Goal: Task Accomplishment & Management: Manage account settings

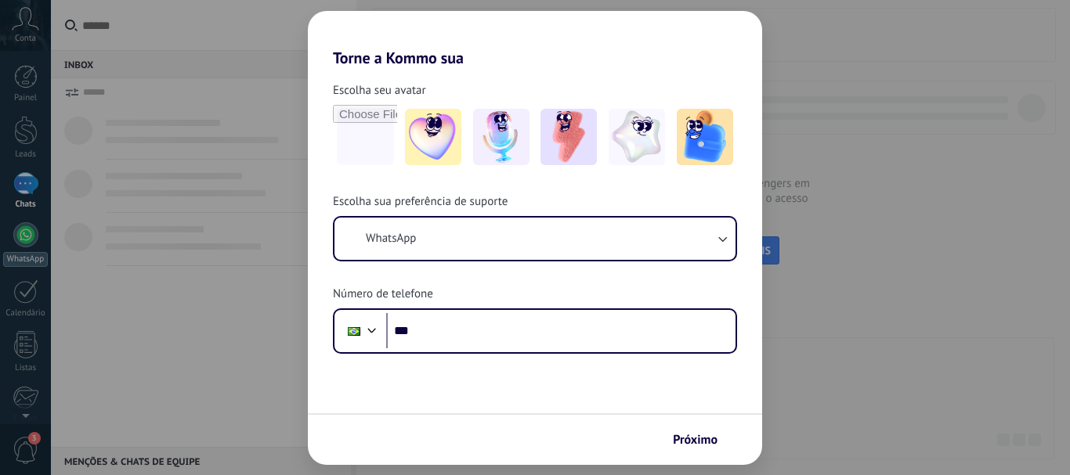
click at [17, 229] on div at bounding box center [25, 234] width 25 height 25
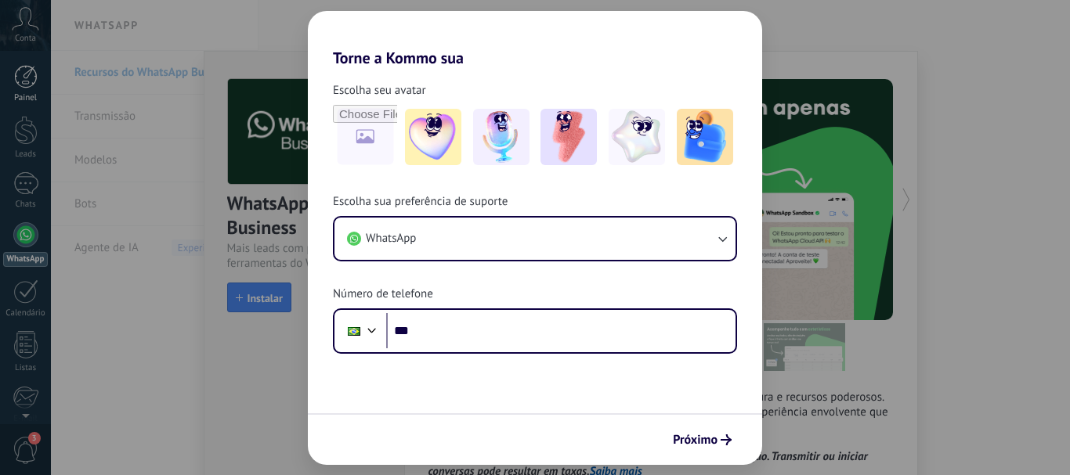
click at [28, 68] on div at bounding box center [25, 76] width 23 height 23
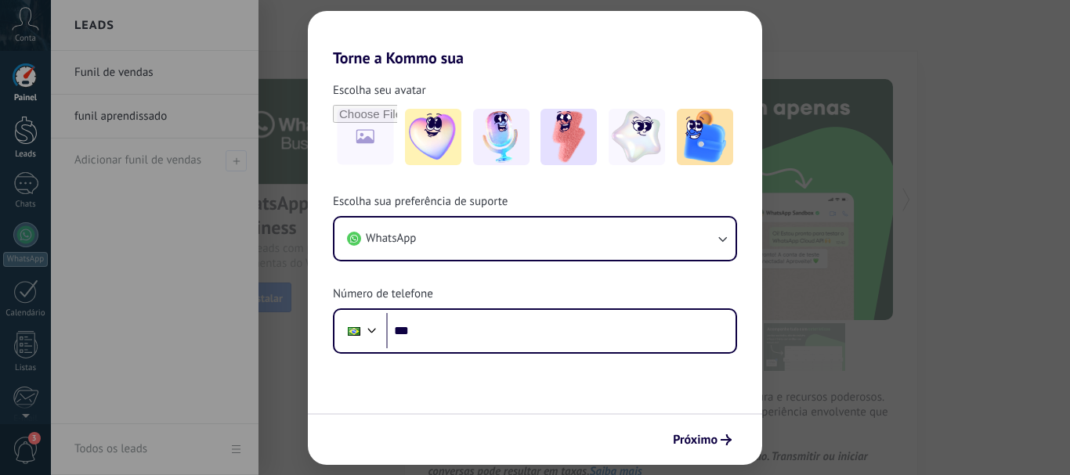
click at [22, 132] on div at bounding box center [25, 130] width 23 height 29
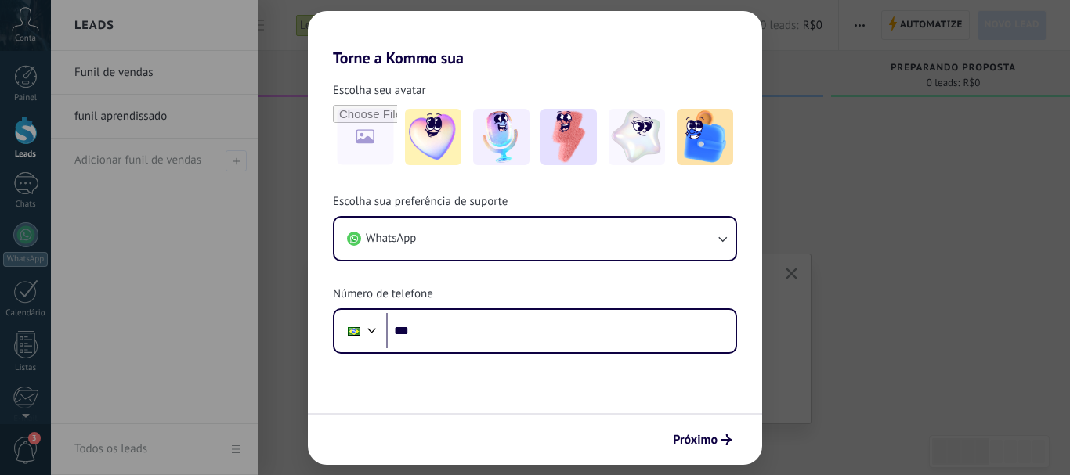
click at [161, 76] on link "Funil de vendas" at bounding box center [158, 73] width 168 height 44
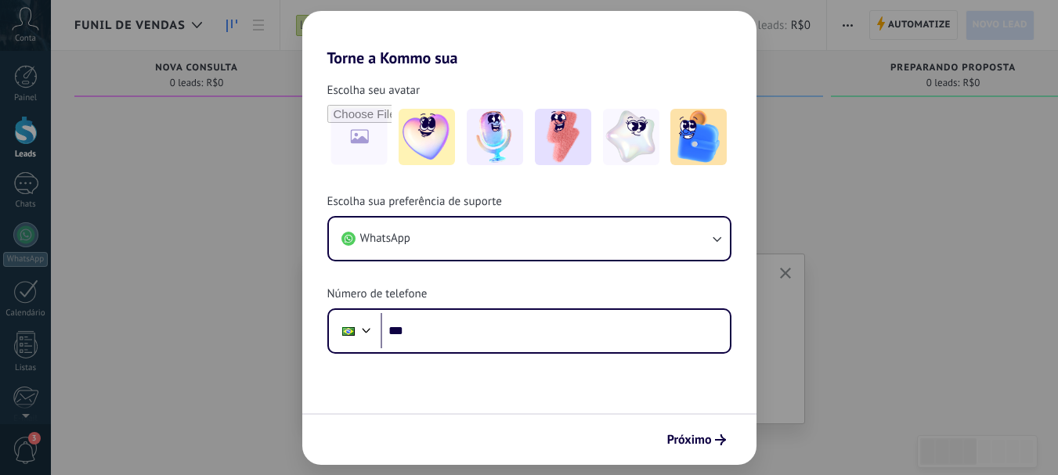
click at [606, 384] on span "Próxima dica" at bounding box center [592, 386] width 60 height 11
click at [596, 384] on span "Próxima dica" at bounding box center [599, 386] width 60 height 11
click at [596, 384] on span "Contrate um parceiro Kommo" at bounding box center [544, 386] width 180 height 11
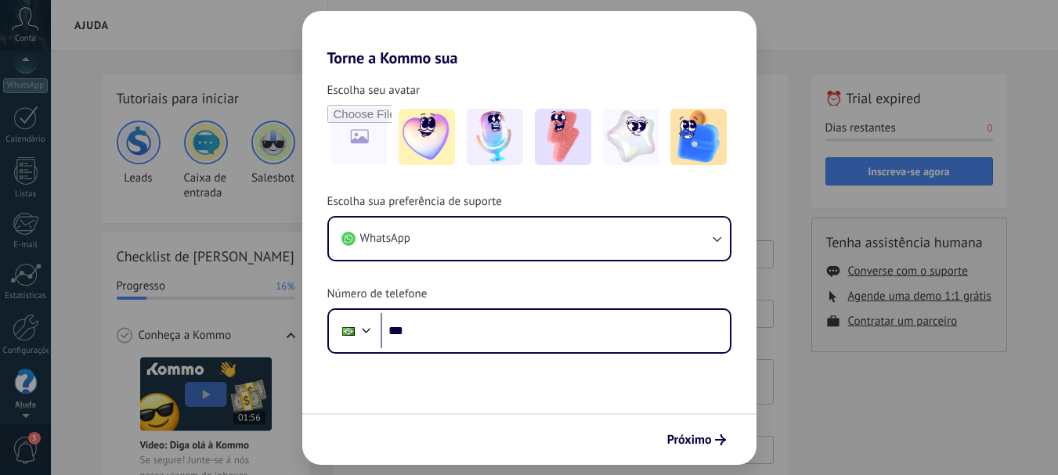
scroll to position [176, 0]
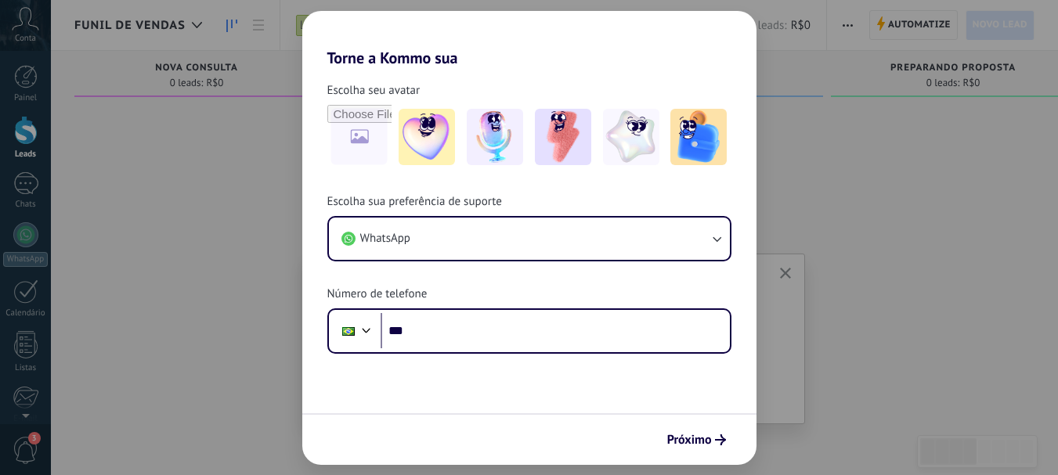
click at [903, 34] on span "Automatize" at bounding box center [919, 25] width 63 height 28
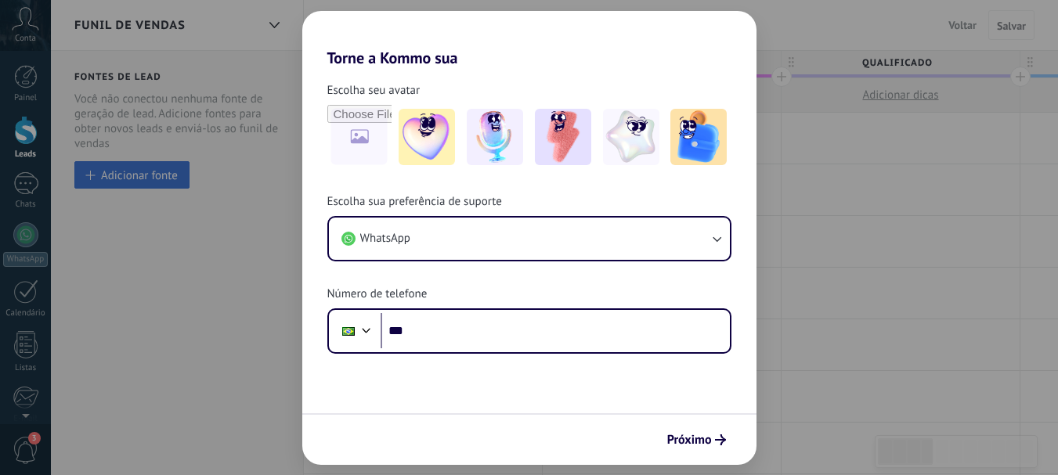
click at [185, 183] on button "Adicionar fonte" at bounding box center [131, 174] width 115 height 27
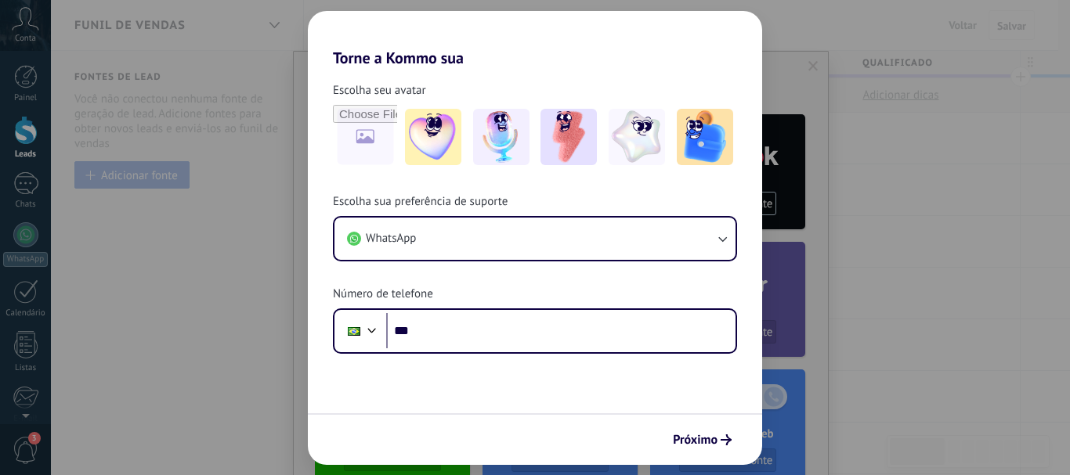
click at [88, 173] on div at bounding box center [90, 175] width 9 height 9
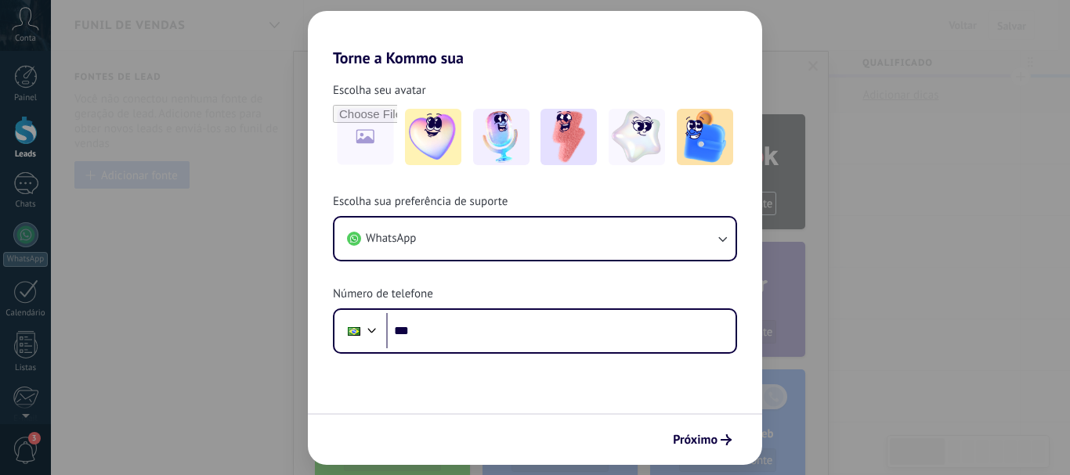
click at [102, 176] on div "Adicionar fonte" at bounding box center [139, 174] width 77 height 13
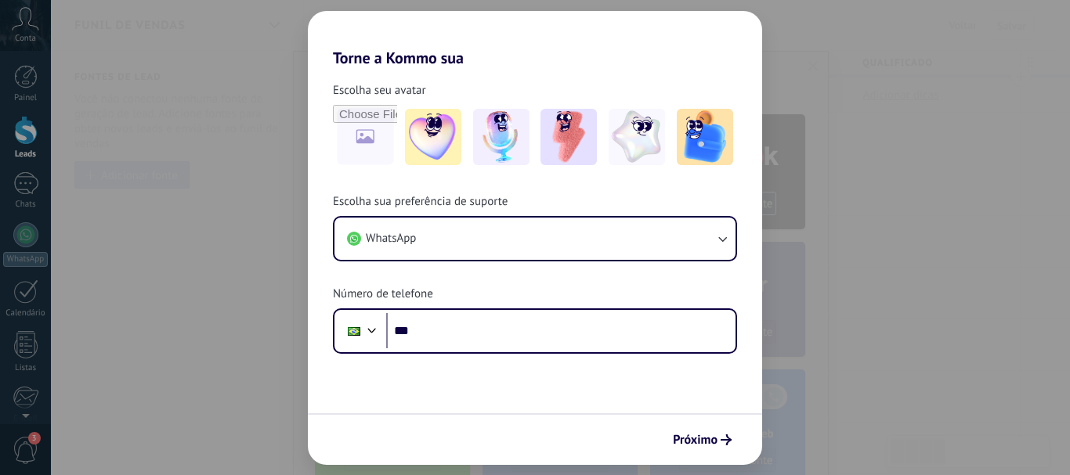
click at [102, 176] on div "Adicionar fonte" at bounding box center [139, 174] width 77 height 13
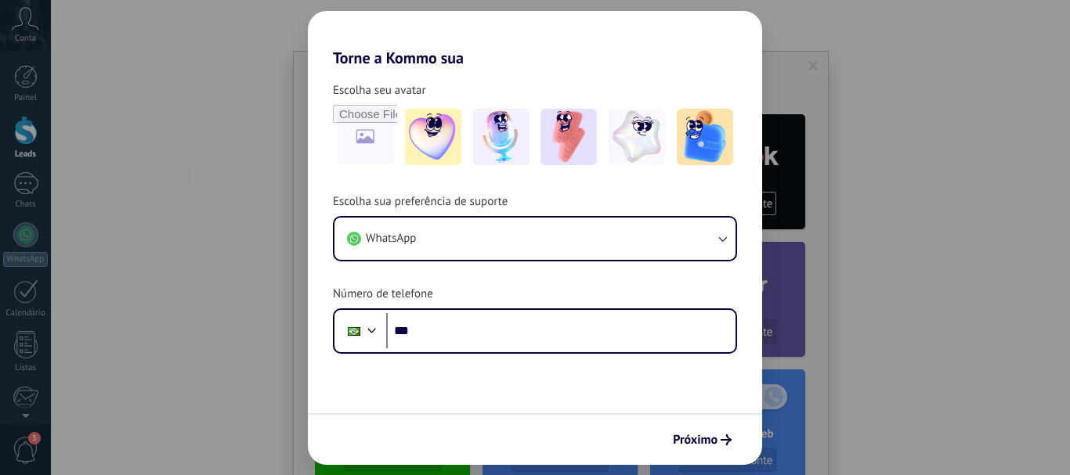
click at [276, 21] on div at bounding box center [274, 25] width 27 height 31
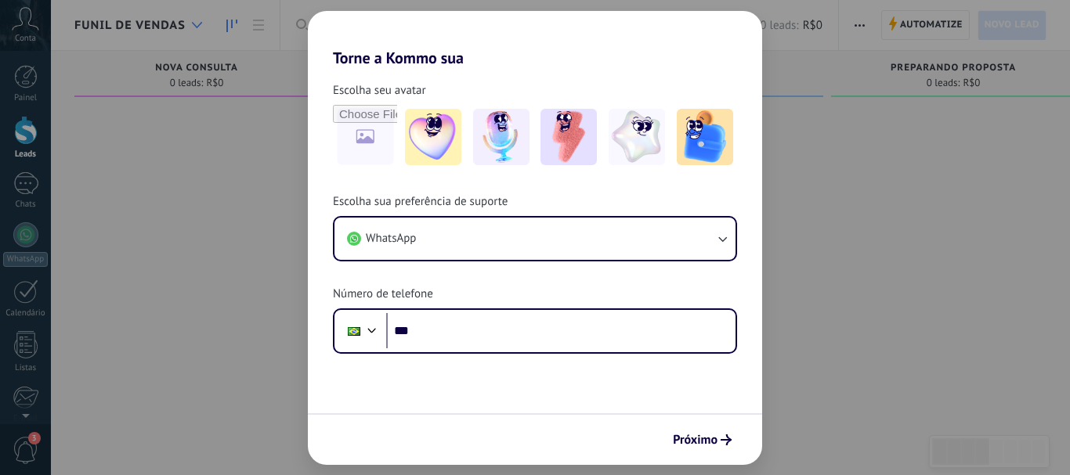
click at [187, 20] on div at bounding box center [197, 25] width 26 height 31
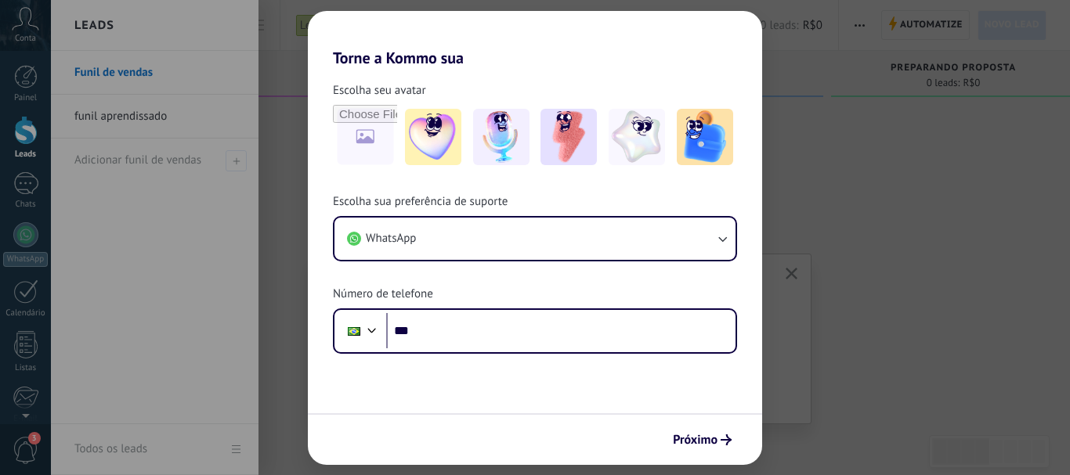
click at [164, 114] on link "funil aprendissado" at bounding box center [158, 117] width 168 height 44
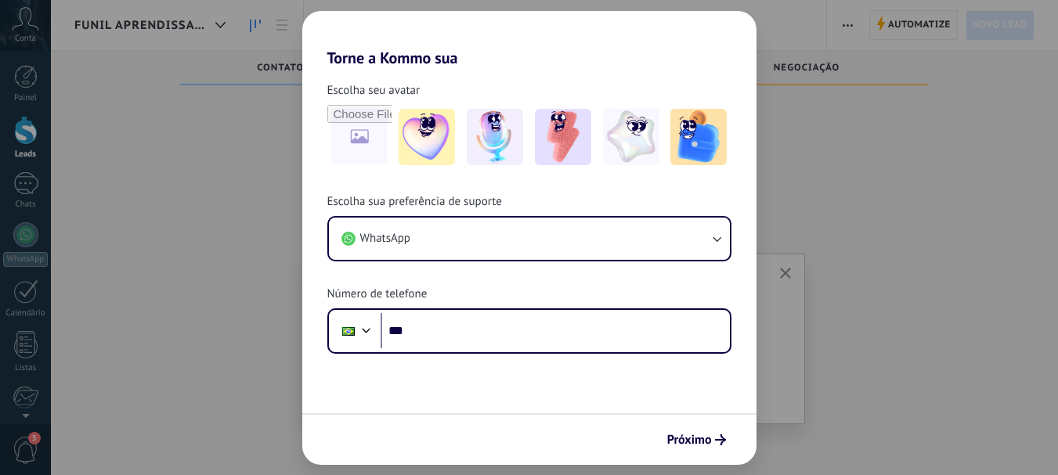
click at [904, 28] on span "Automatize" at bounding box center [919, 25] width 63 height 28
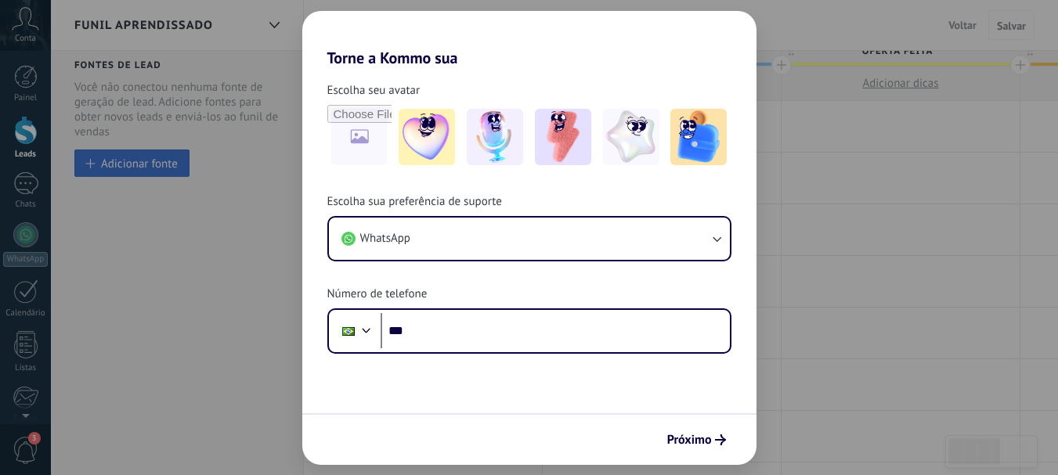
click at [157, 153] on button "Adicionar fonte" at bounding box center [131, 163] width 115 height 27
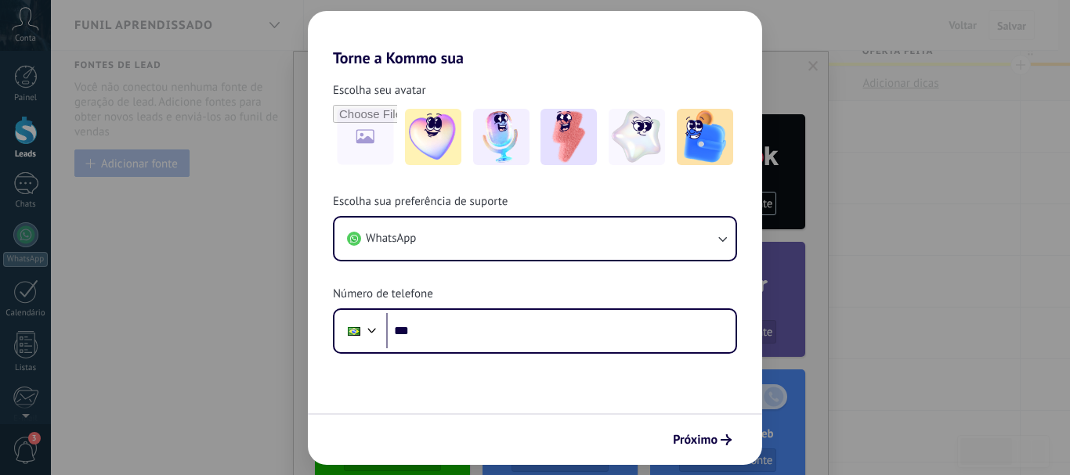
click at [162, 167] on div "Adicionar fonte" at bounding box center [139, 163] width 77 height 13
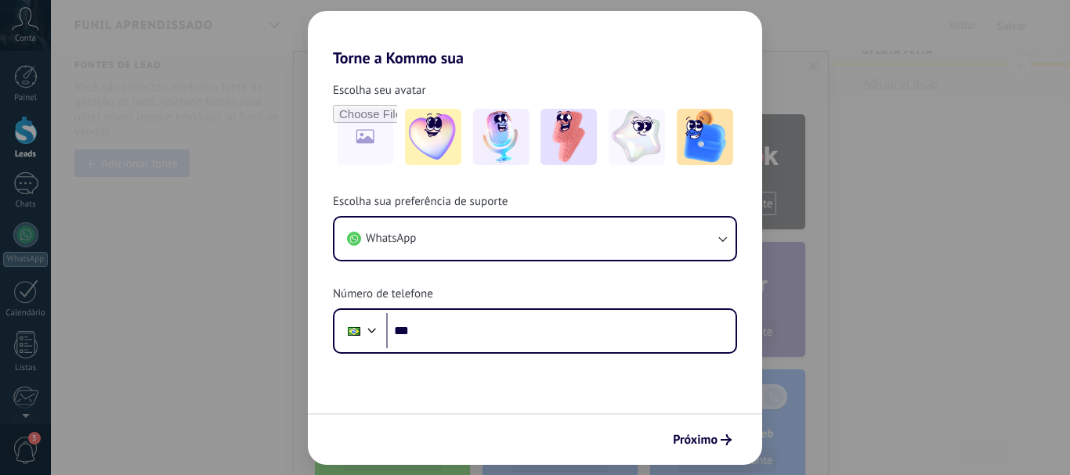
click at [162, 167] on div "Adicionar fonte" at bounding box center [139, 163] width 77 height 13
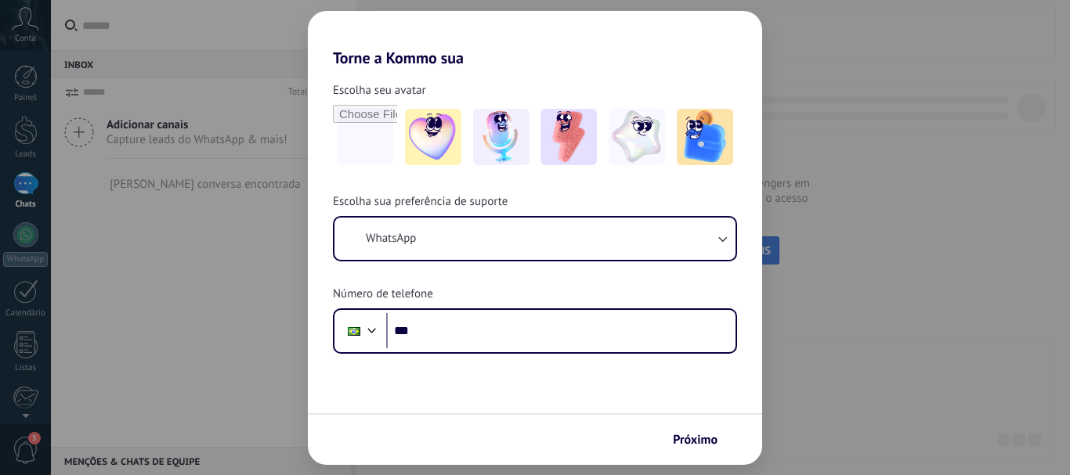
click at [744, 247] on span "CONECTAR MAIS CANAIS" at bounding box center [712, 251] width 115 height 14
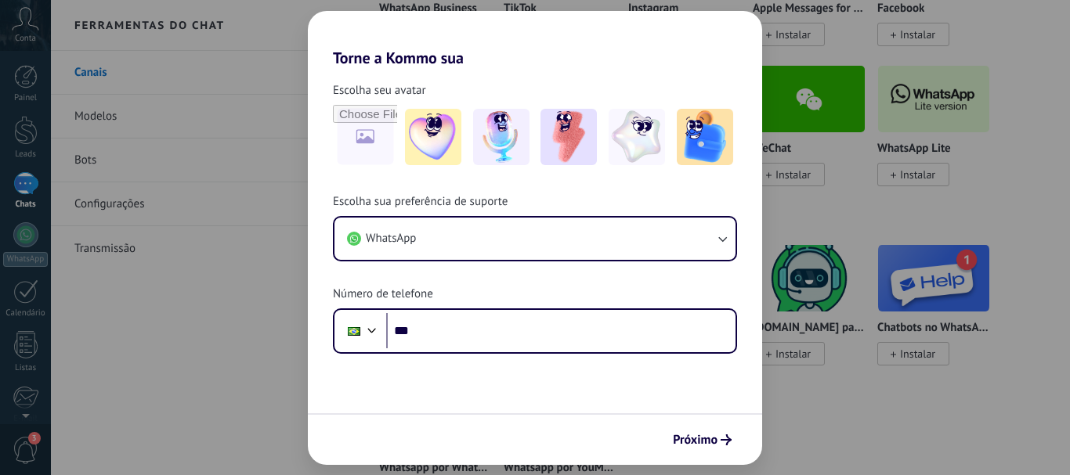
scroll to position [157, 0]
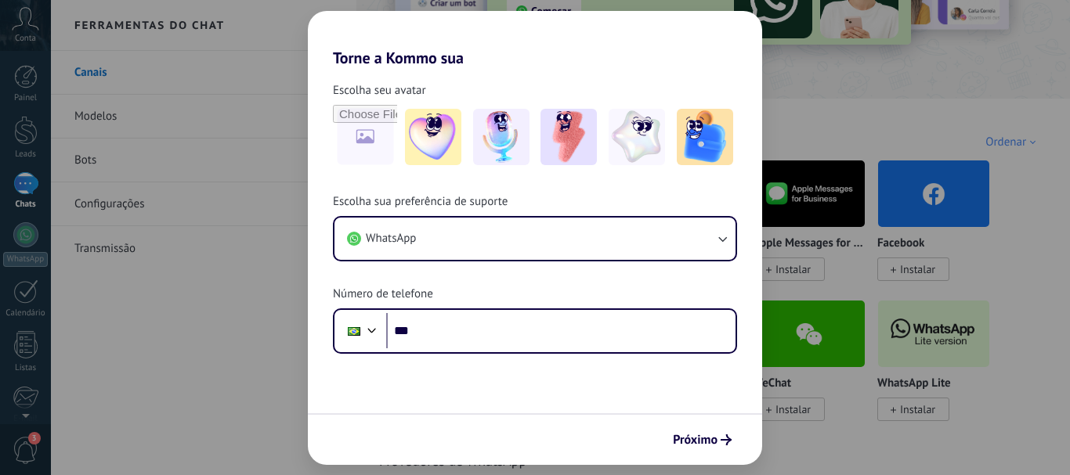
click at [427, 237] on p "WhatsApp Business" at bounding box center [428, 243] width 98 height 13
click at [430, 188] on img at bounding box center [435, 194] width 111 height 76
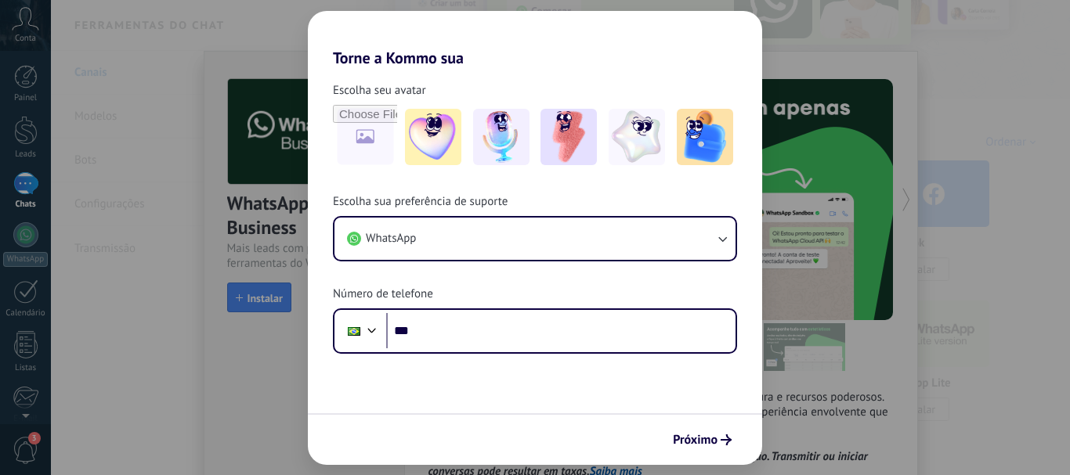
click at [431, 197] on img at bounding box center [435, 194] width 111 height 76
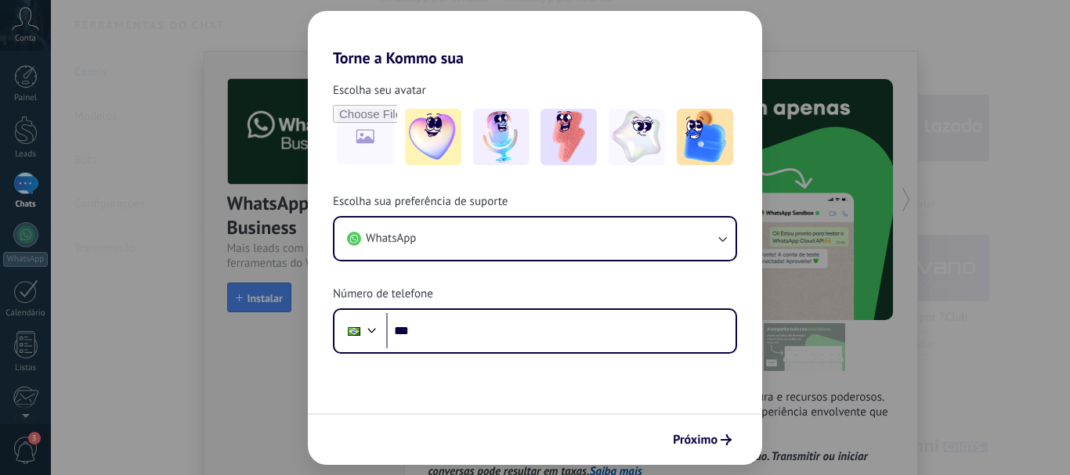
scroll to position [626, 0]
click at [565, 61] on img at bounding box center [559, 43] width 111 height 76
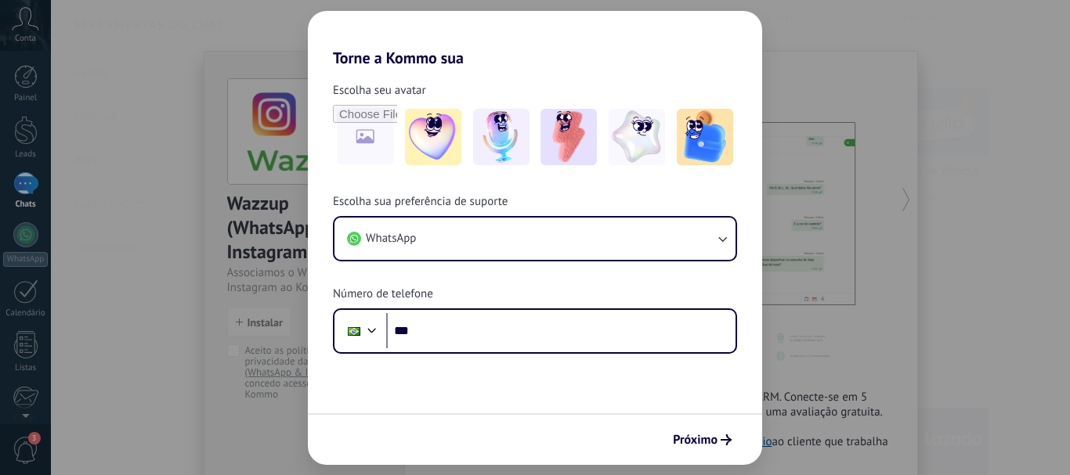
scroll to position [235, 0]
click at [420, 130] on img at bounding box center [435, 116] width 111 height 76
click at [420, 176] on div "WhatsApp Business Instalar" at bounding box center [435, 179] width 113 height 40
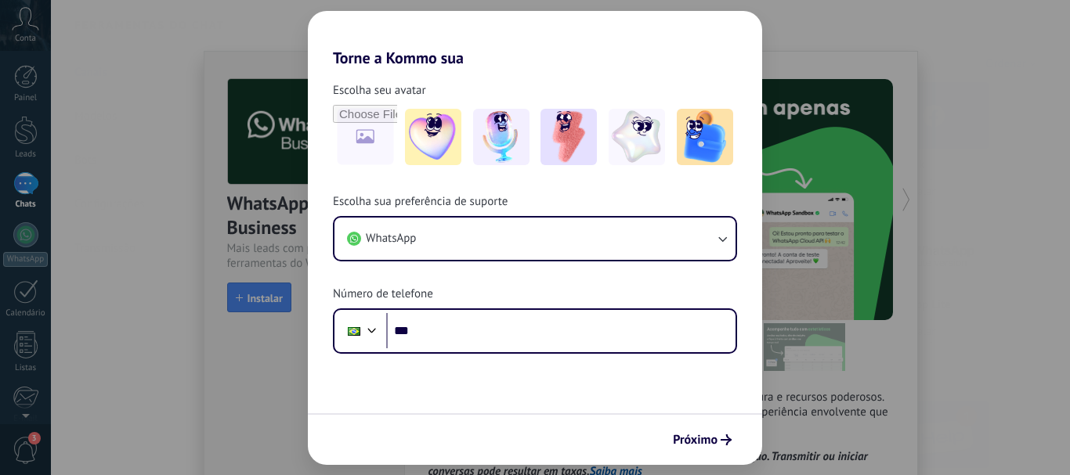
click at [420, 188] on span "Instalar" at bounding box center [419, 191] width 35 height 14
click at [406, 186] on span "Instalar" at bounding box center [419, 191] width 35 height 14
click at [445, 117] on img at bounding box center [435, 116] width 111 height 76
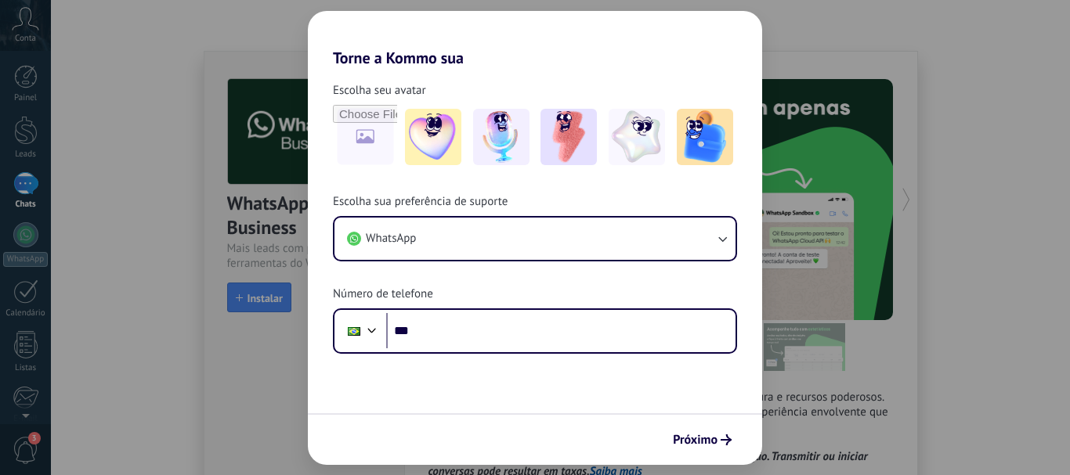
click at [443, 117] on img at bounding box center [435, 116] width 111 height 76
click at [442, 119] on img at bounding box center [435, 116] width 111 height 76
click at [404, 186] on span "Instalar" at bounding box center [419, 191] width 35 height 14
click at [452, 111] on img at bounding box center [435, 116] width 111 height 76
click at [451, 111] on img at bounding box center [435, 116] width 111 height 76
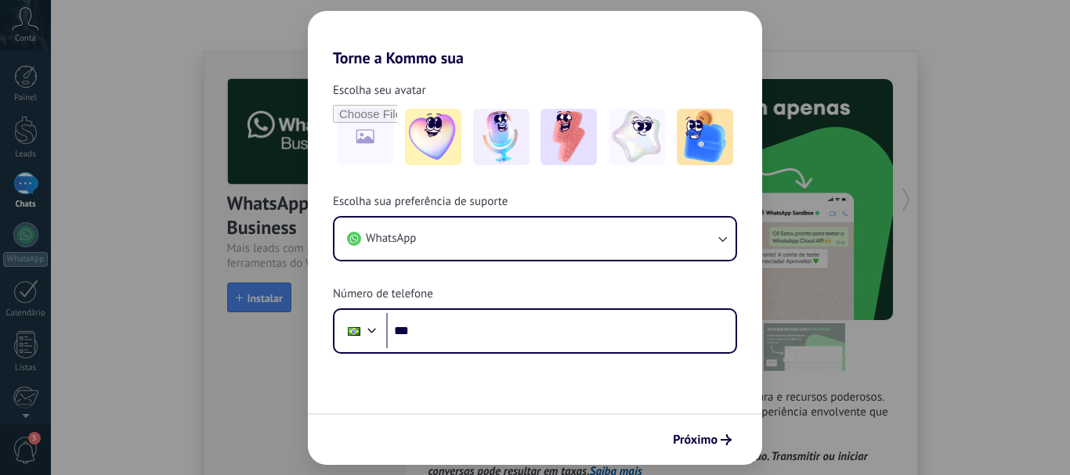
click at [145, 125] on link "Modelos" at bounding box center [203, 117] width 305 height 44
click at [153, 168] on link "Bots" at bounding box center [203, 161] width 305 height 44
click at [149, 216] on link "Configurações" at bounding box center [203, 204] width 305 height 44
click at [167, 57] on link "Canais" at bounding box center [203, 73] width 305 height 44
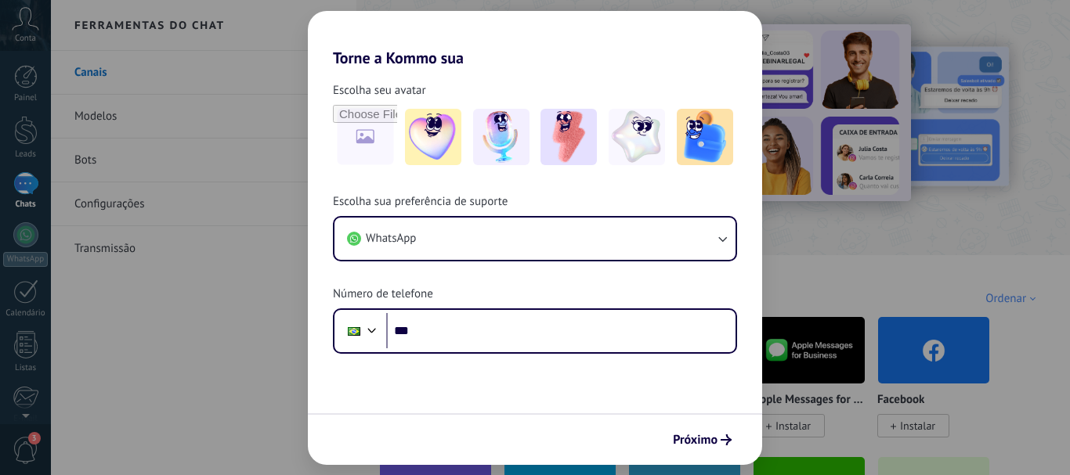
click at [466, 373] on img at bounding box center [435, 350] width 111 height 76
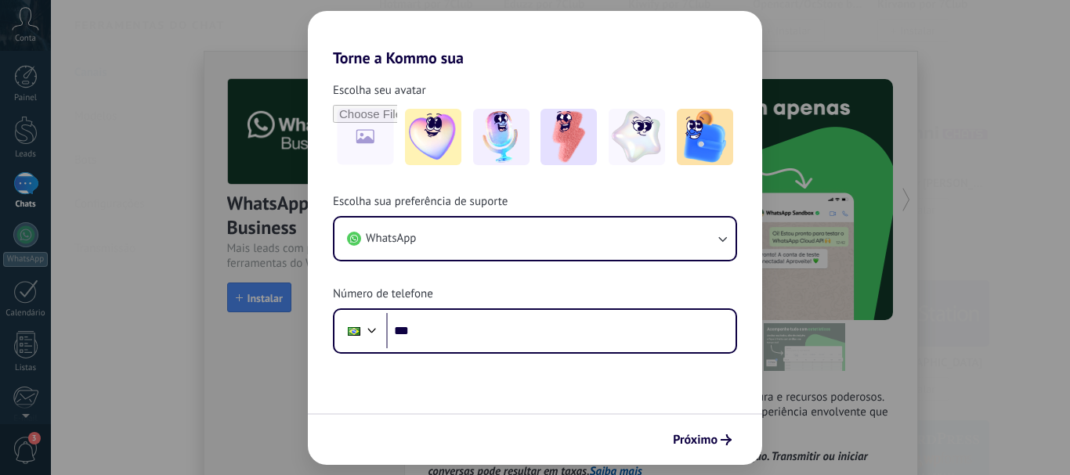
scroll to position [626, 0]
click at [39, 301] on link "Calendário" at bounding box center [25, 299] width 51 height 39
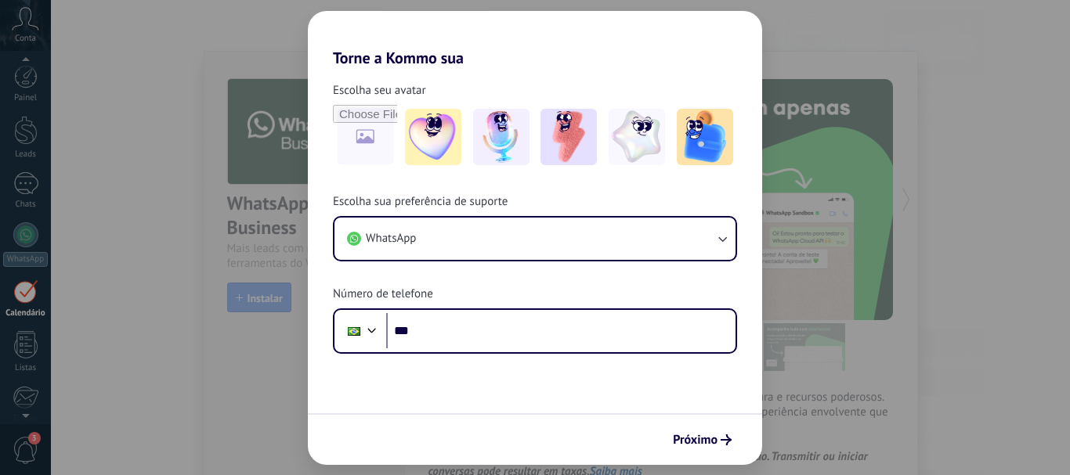
scroll to position [45, 0]
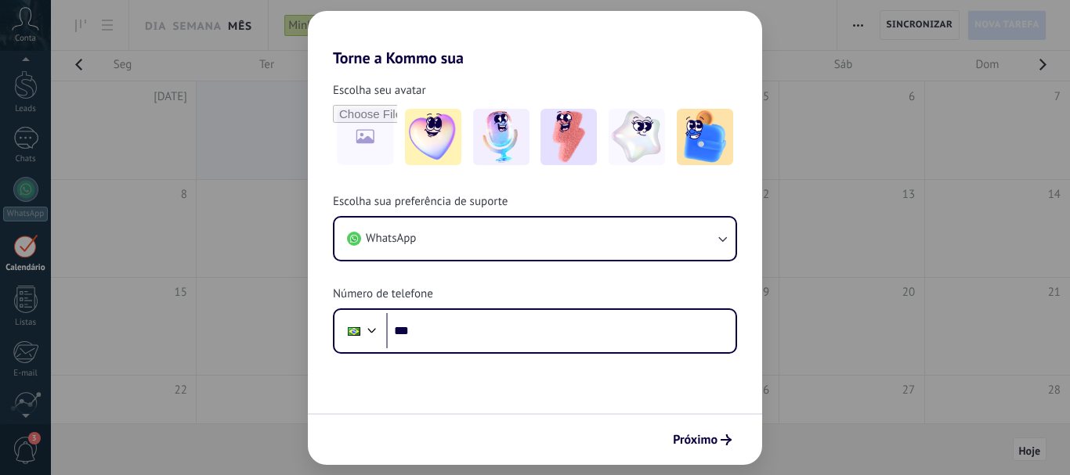
click at [288, 143] on td at bounding box center [270, 130] width 146 height 98
click at [288, 142] on td at bounding box center [270, 130] width 146 height 98
click at [389, 13] on div "Novo filtro" at bounding box center [595, 25] width 451 height 50
click at [393, 28] on span "Novo filtro" at bounding box center [595, 25] width 451 height 15
click at [162, 139] on div at bounding box center [535, 237] width 1070 height 475
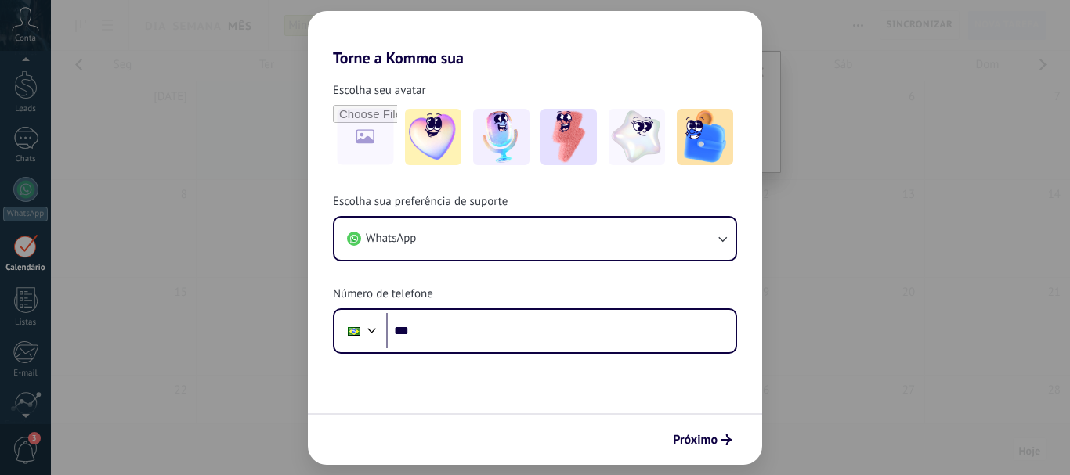
drag, startPoint x: 161, startPoint y: 137, endPoint x: 209, endPoint y: 124, distance: 49.4
click at [200, 128] on tr at bounding box center [560, 130] width 1019 height 98
drag, startPoint x: 209, startPoint y: 124, endPoint x: 277, endPoint y: 89, distance: 76.7
click at [213, 124] on td at bounding box center [270, 130] width 146 height 98
click at [284, 86] on td "2" at bounding box center [270, 92] width 146 height 23
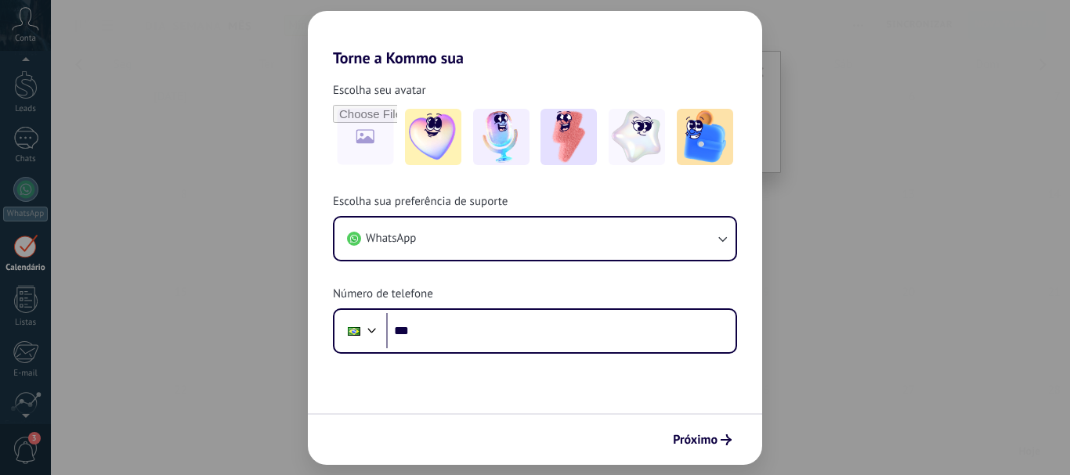
click at [284, 86] on td "2" at bounding box center [270, 92] width 146 height 23
drag, startPoint x: 284, startPoint y: 86, endPoint x: 470, endPoint y: 65, distance: 186.8
click at [284, 88] on td "2" at bounding box center [270, 92] width 146 height 23
click at [900, 23] on span "Sincronizar" at bounding box center [919, 24] width 67 height 9
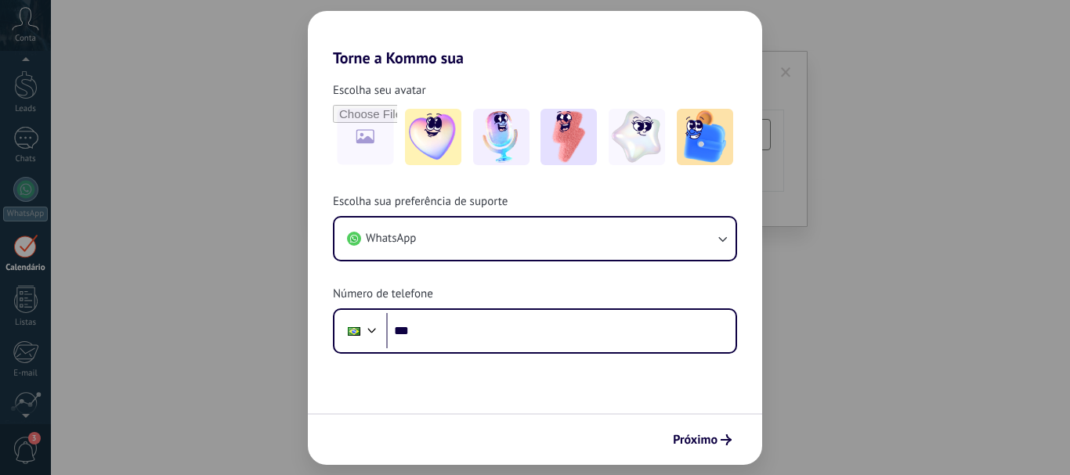
click at [861, 25] on use "button" at bounding box center [858, 25] width 10 height 2
click at [927, 104] on span "Gerenciar tipos de tarefas" at bounding box center [931, 97] width 128 height 31
click at [865, 23] on button "button" at bounding box center [857, 25] width 23 height 30
click at [875, 67] on span "Exportar" at bounding box center [888, 66] width 43 height 31
click at [1023, 21] on span "Nova tarefa" at bounding box center [1006, 25] width 65 height 28
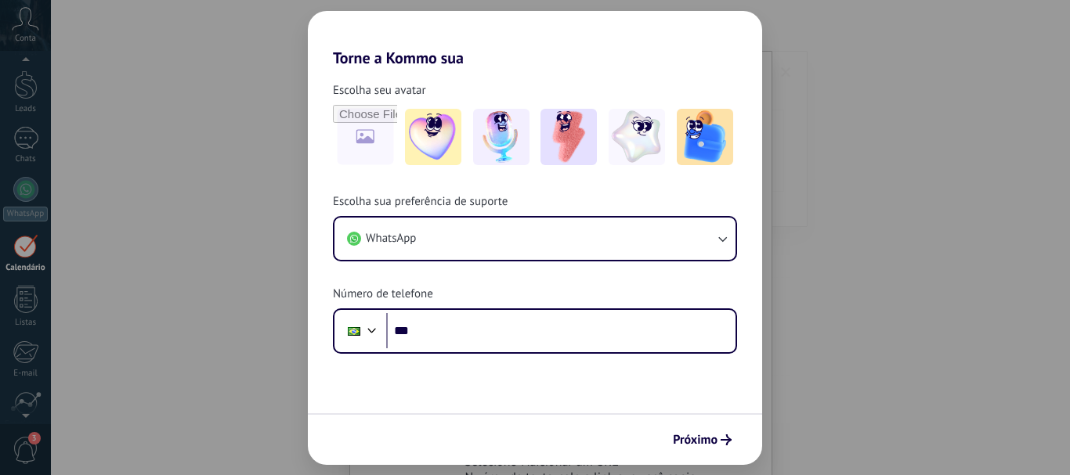
click at [1041, 67] on button "button" at bounding box center [1041, 69] width 31 height 37
click at [106, 21] on use at bounding box center [107, 25] width 11 height 11
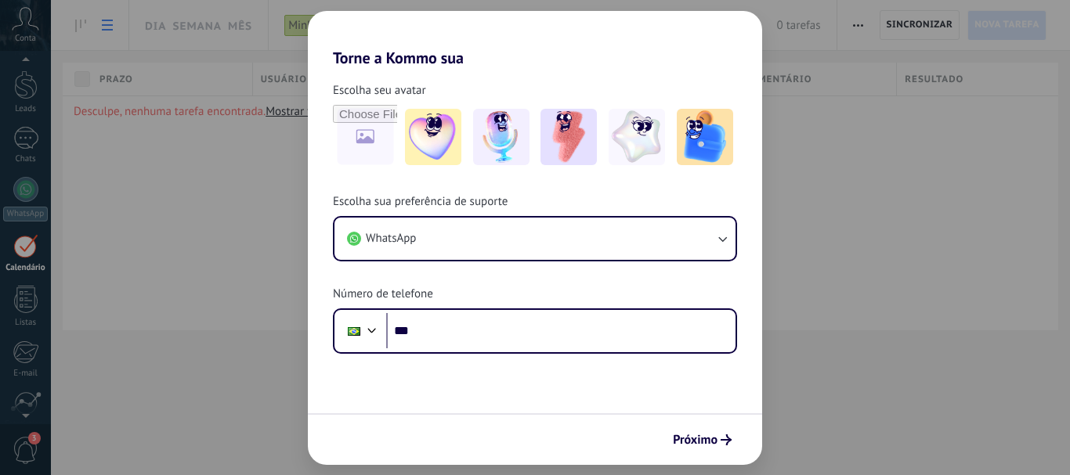
click at [105, 20] on use at bounding box center [107, 25] width 11 height 11
click at [106, 24] on use at bounding box center [107, 25] width 11 height 11
click at [64, 30] on div "Dia Semana Mês" at bounding box center [159, 25] width 217 height 50
click at [81, 25] on use at bounding box center [80, 26] width 11 height 13
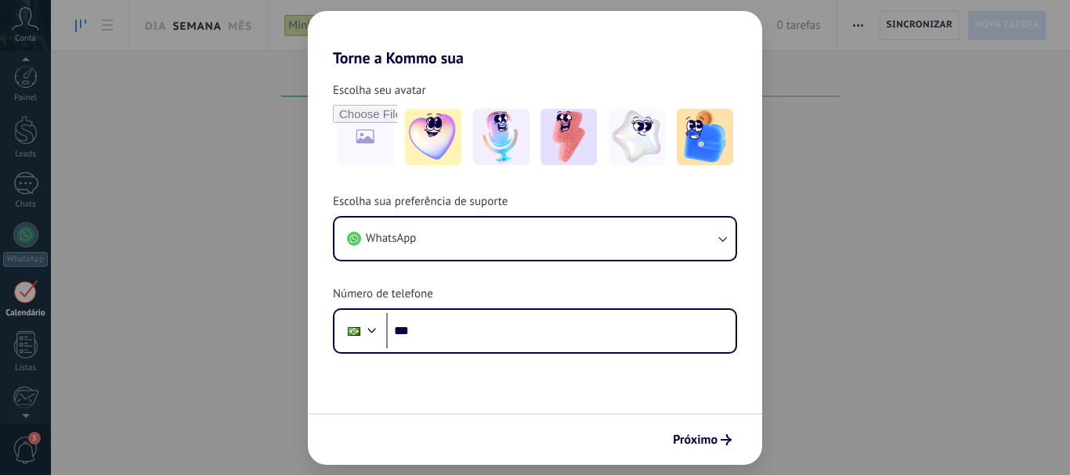
scroll to position [45, 0]
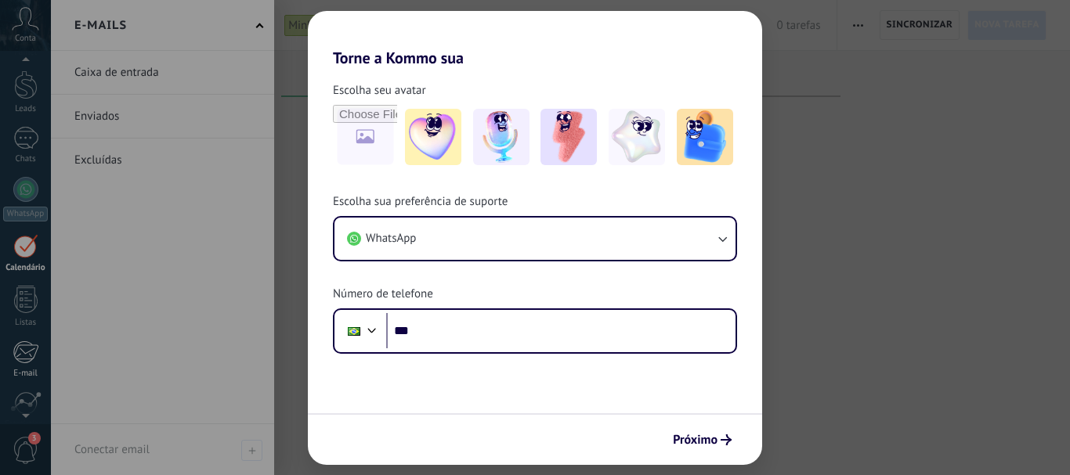
click at [28, 344] on div at bounding box center [26, 352] width 26 height 23
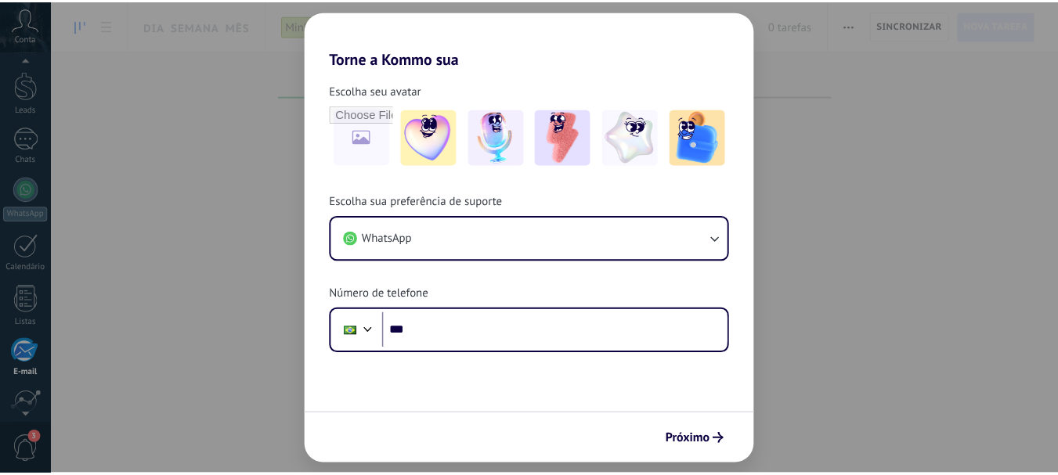
scroll to position [152, 0]
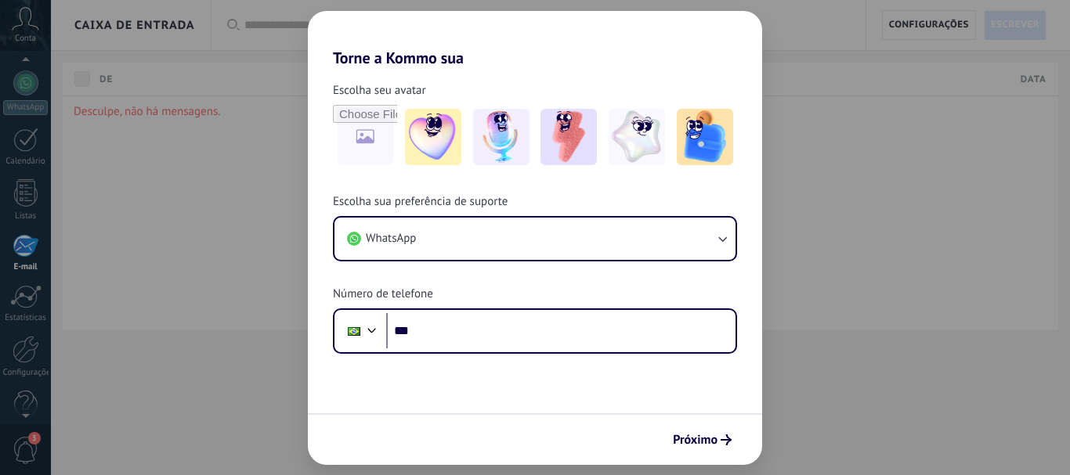
click at [150, 104] on p "Desculpe, não há mensagens." at bounding box center [560, 111] width 973 height 15
click at [96, 73] on div "De" at bounding box center [252, 79] width 321 height 33
click at [499, 93] on div "Mensagem e conexão de lead" at bounding box center [573, 79] width 321 height 33
click at [900, 24] on span "Configurações" at bounding box center [929, 25] width 80 height 28
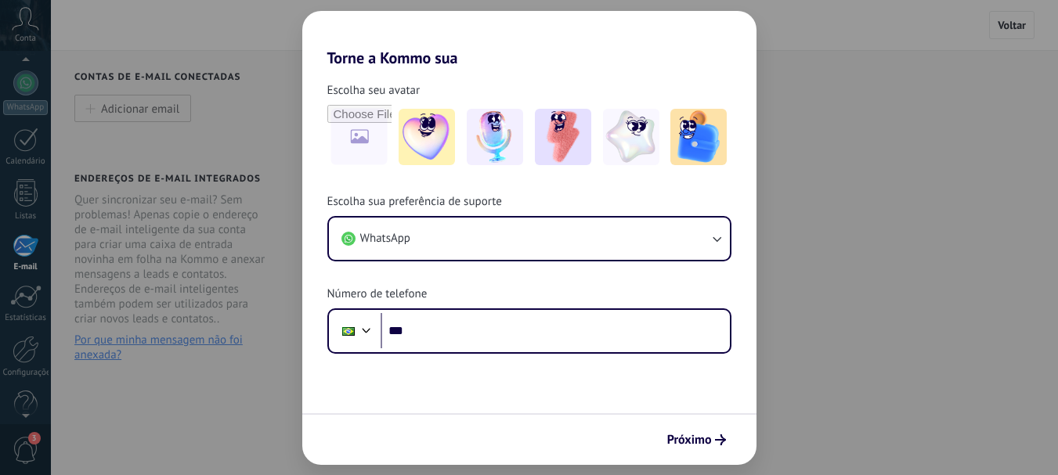
click at [200, 337] on span "Por que minha mensagem não foi anexada?" at bounding box center [171, 348] width 195 height 30
click at [143, 100] on button "Adicionar email" at bounding box center [132, 108] width 117 height 27
click at [145, 110] on span "Adicionar email" at bounding box center [140, 108] width 78 height 13
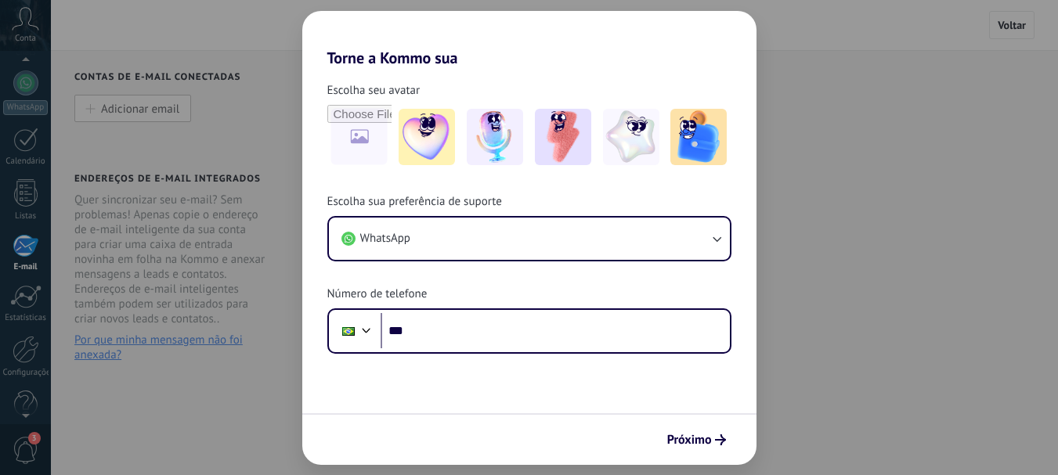
click at [77, 110] on button "Adicionar email" at bounding box center [132, 108] width 117 height 27
click at [80, 105] on button "Adicionar email" at bounding box center [132, 108] width 117 height 27
click at [96, 106] on button "Adicionar email" at bounding box center [132, 108] width 117 height 27
click at [97, 107] on button "Adicionar email" at bounding box center [132, 108] width 117 height 27
click at [100, 110] on button "Adicionar email" at bounding box center [132, 108] width 117 height 27
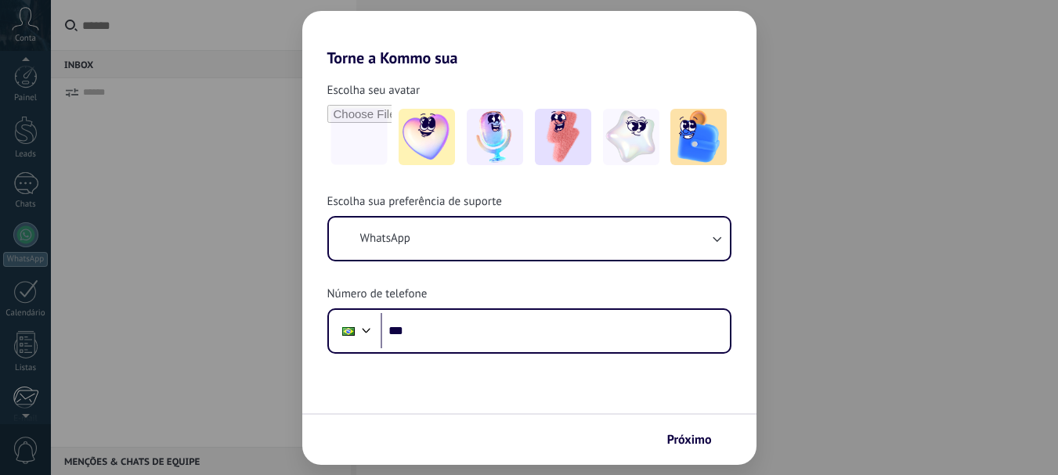
click at [27, 399] on div at bounding box center [26, 397] width 26 height 23
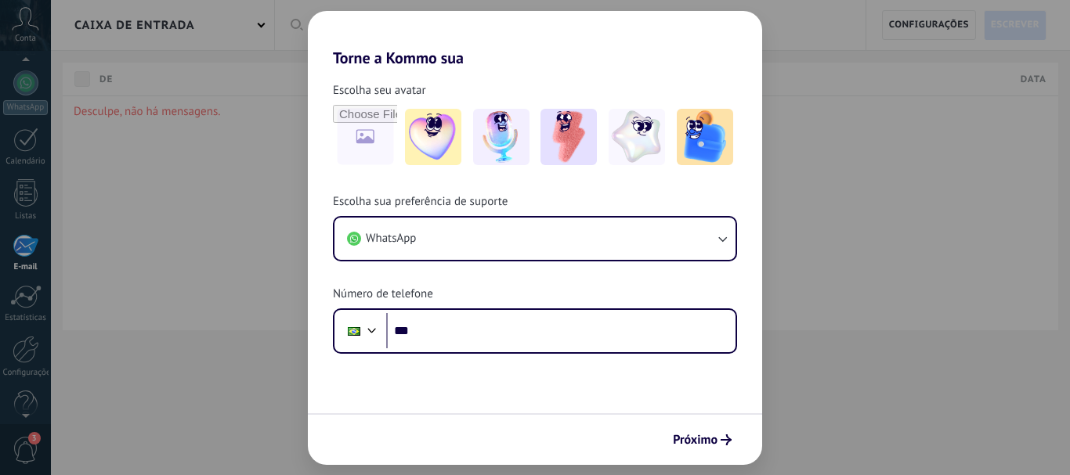
click at [908, 20] on span "Configurações" at bounding box center [929, 25] width 80 height 28
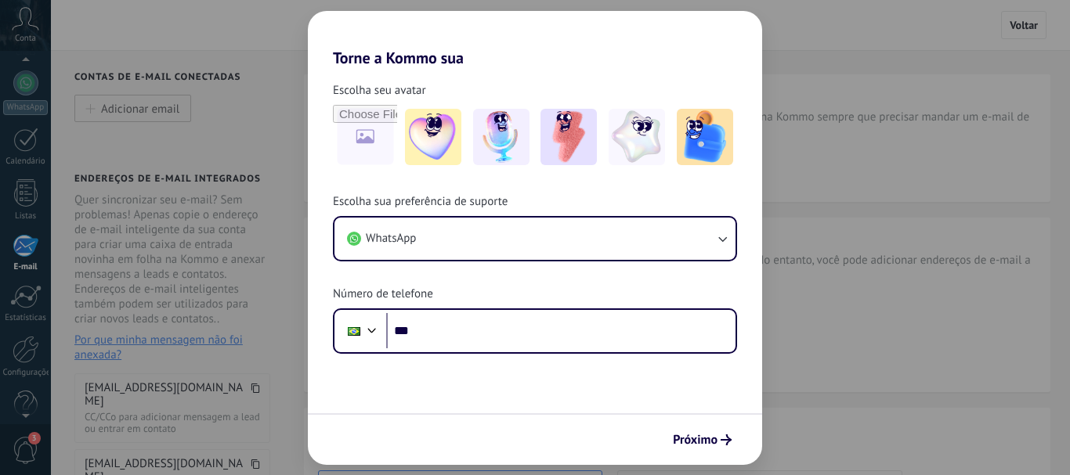
click at [126, 94] on div "Contas de e-mail conectadas Adicionar email Endereços de e-mail integrados Quer…" at bounding box center [177, 385] width 253 height 669
click at [138, 105] on span "Adicionar email" at bounding box center [140, 108] width 78 height 13
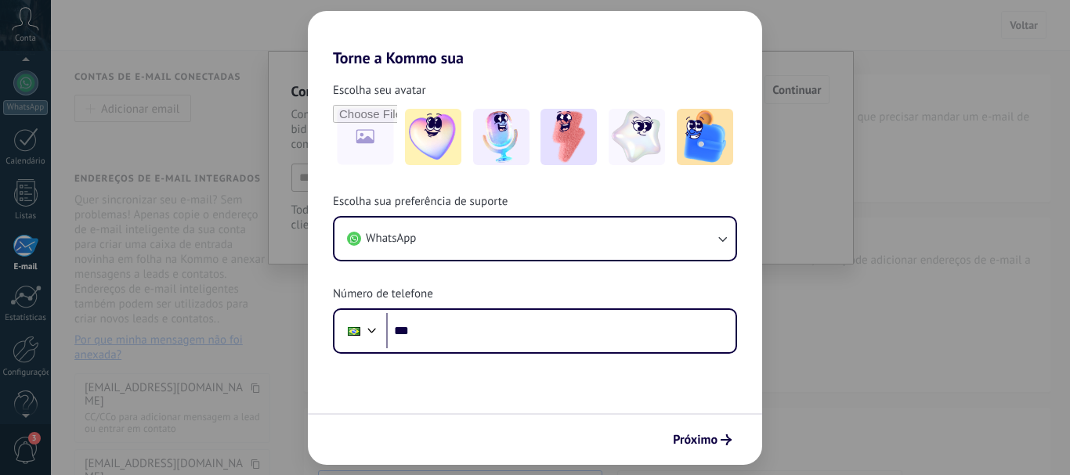
drag, startPoint x: 157, startPoint y: 105, endPoint x: 200, endPoint y: 136, distance: 53.9
click at [158, 105] on span "Adicionar email" at bounding box center [140, 108] width 78 height 13
click at [366, 170] on span "Adicionar um modelo" at bounding box center [398, 165] width 107 height 13
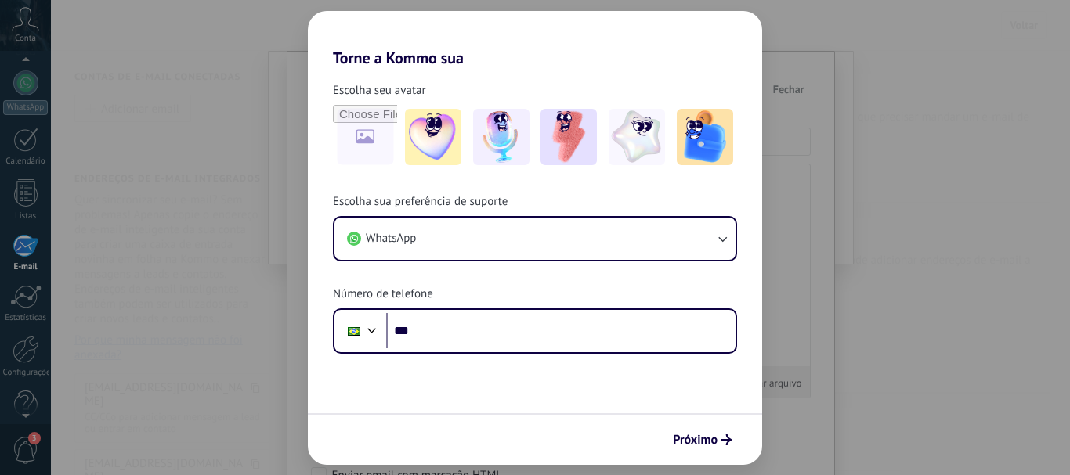
click at [366, 170] on span "Adicionar um modelo" at bounding box center [398, 165] width 107 height 13
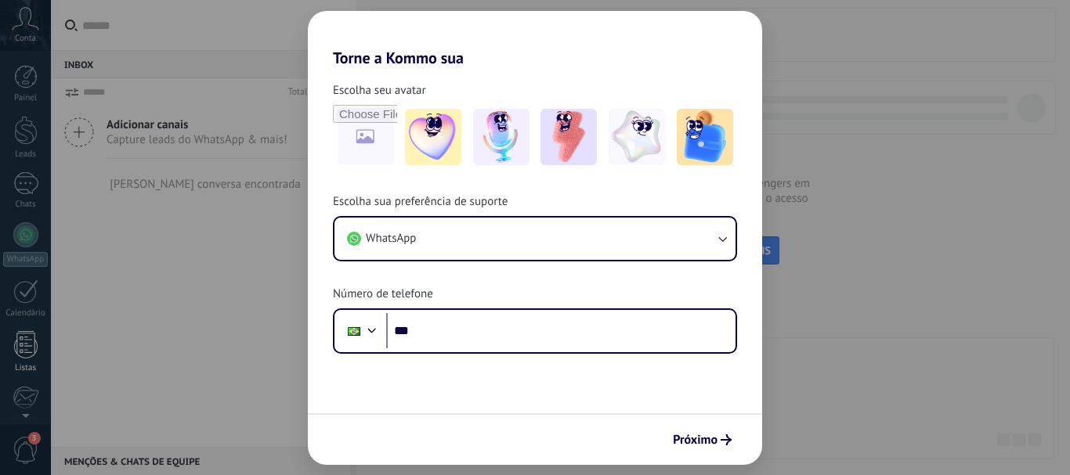
click at [27, 340] on div at bounding box center [25, 344] width 23 height 27
click at [16, 406] on div at bounding box center [25, 412] width 51 height 23
click at [26, 390] on div at bounding box center [26, 397] width 26 height 23
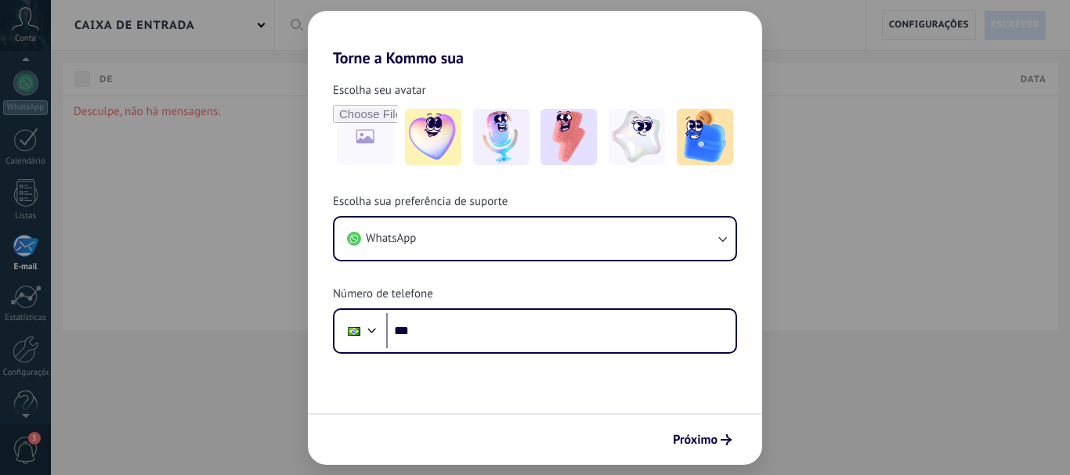
click at [912, 26] on span "Configurações" at bounding box center [929, 25] width 80 height 28
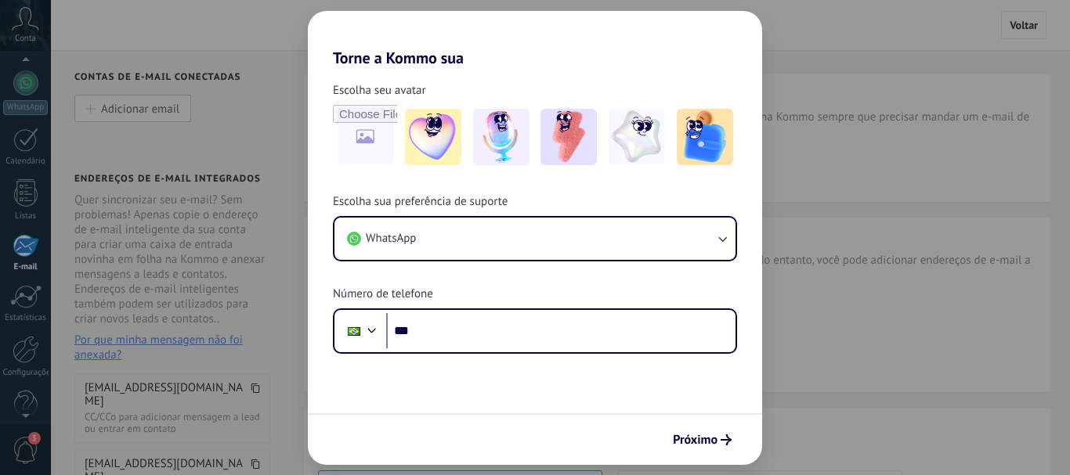
click at [186, 110] on button "Adicionar email" at bounding box center [132, 108] width 117 height 27
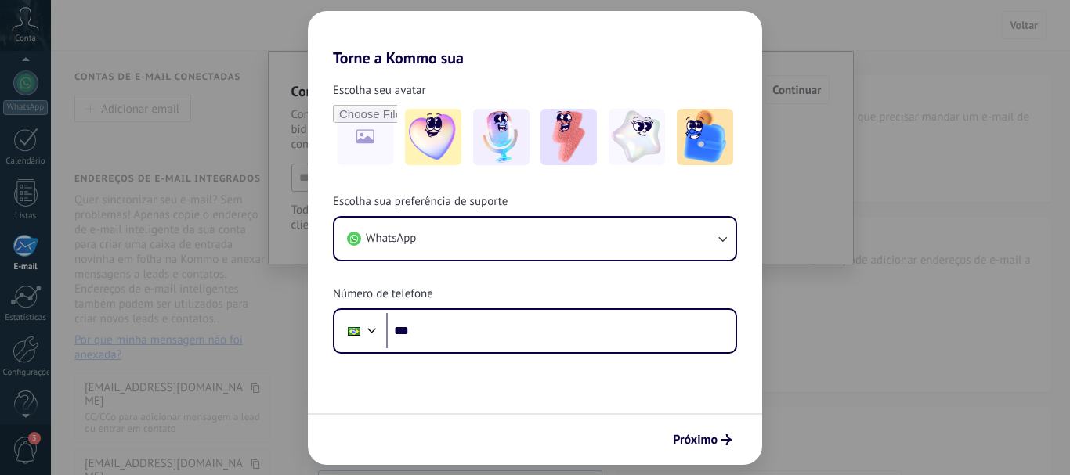
click at [186, 110] on button "Adicionar email" at bounding box center [132, 108] width 117 height 27
click at [173, 110] on span "Adicionar email" at bounding box center [140, 108] width 78 height 13
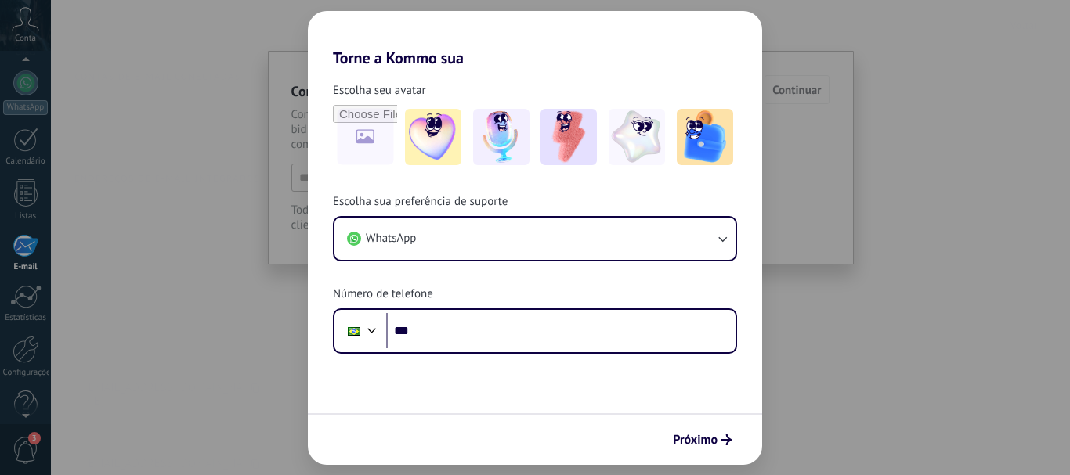
click at [173, 110] on span "Adicionar email" at bounding box center [140, 108] width 78 height 13
click at [26, 301] on div at bounding box center [25, 296] width 31 height 23
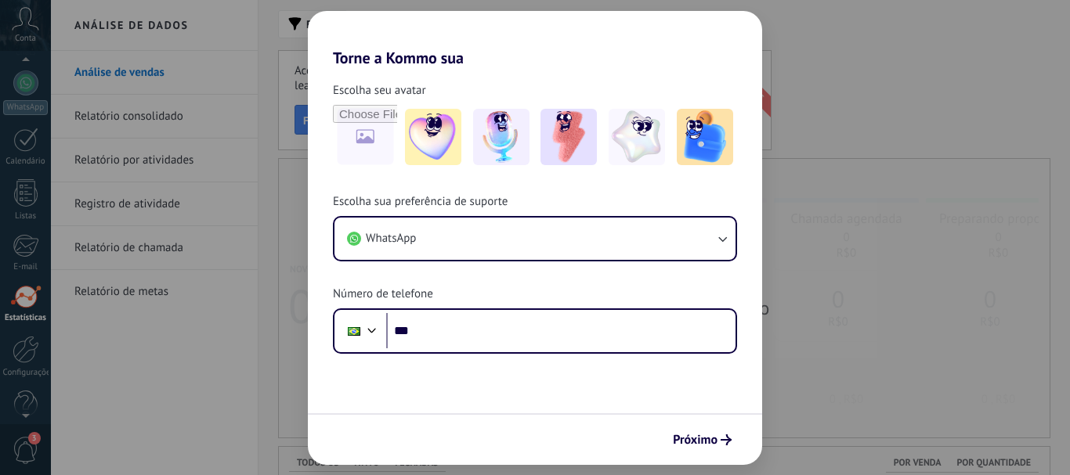
scroll to position [176, 0]
click at [317, 256] on div "Dados insuficientes para o relatório" at bounding box center [664, 298] width 770 height 279
click at [135, 103] on link "Relatório consolidado" at bounding box center [158, 117] width 168 height 44
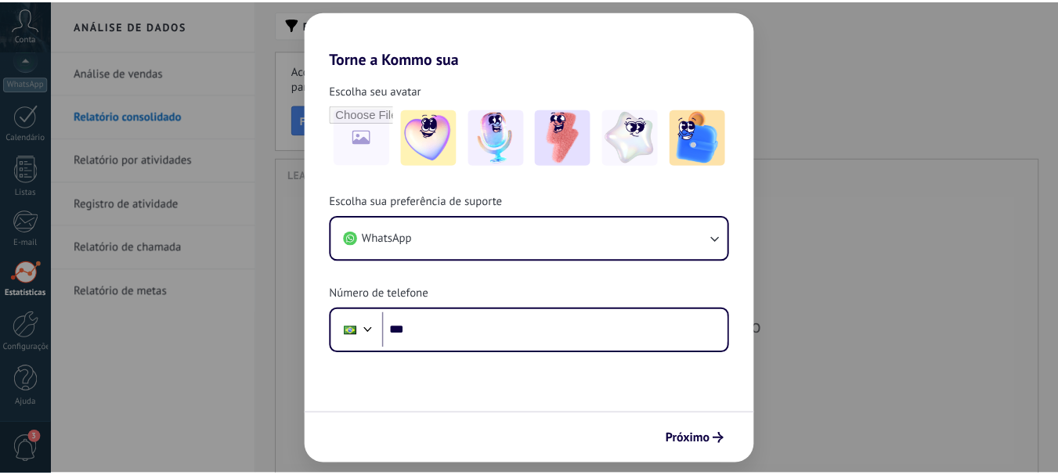
scroll to position [319, 759]
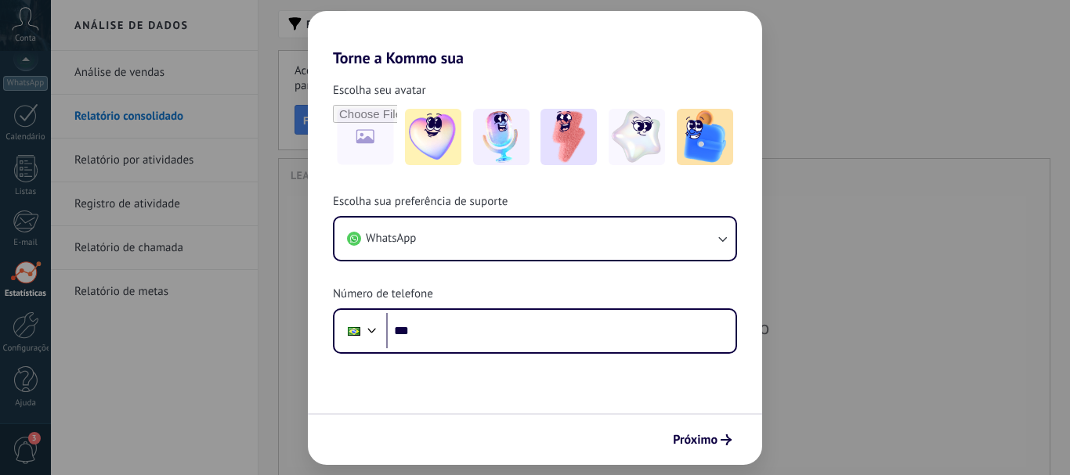
click at [171, 156] on link "Relatório por atividades" at bounding box center [158, 161] width 168 height 44
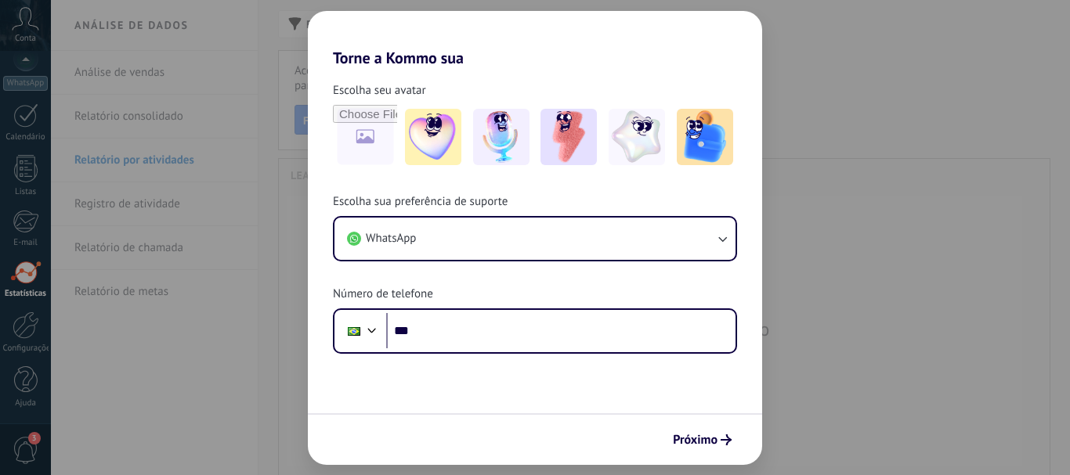
click at [153, 195] on body ".abccls-1,.abccls-2{fill-rule:evenodd}.abccls-2{fill:#fff} .abfcls-1{fill:none}…" at bounding box center [535, 237] width 1070 height 475
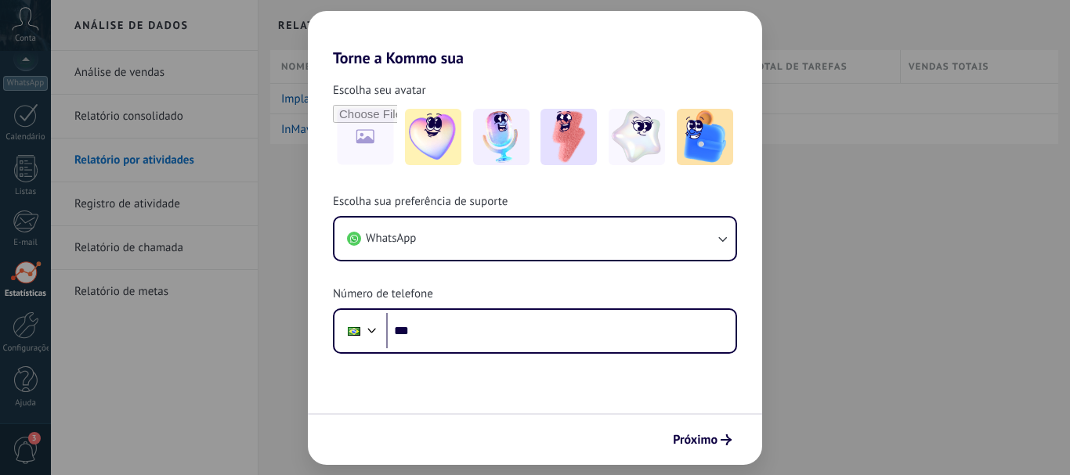
click at [152, 197] on link "Registro de atividade" at bounding box center [158, 204] width 168 height 44
drag, startPoint x: 150, startPoint y: 195, endPoint x: 146, endPoint y: 202, distance: 8.1
click at [149, 197] on body ".abccls-1,.abccls-2{fill-rule:evenodd}.abccls-2{fill:#fff} .abfcls-1{fill:none}…" at bounding box center [535, 237] width 1070 height 475
click at [118, 60] on link "Análise de vendas" at bounding box center [158, 73] width 168 height 44
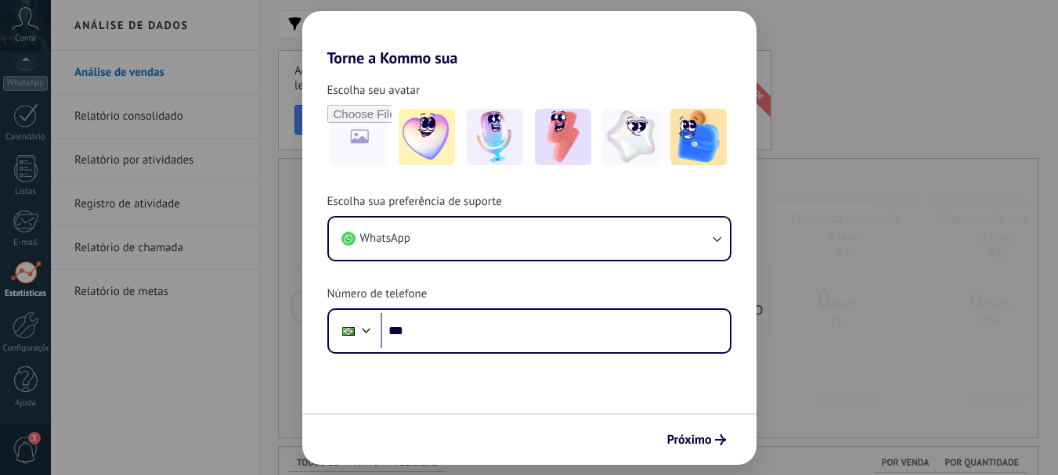
click at [141, 294] on link "Relatório de metas" at bounding box center [158, 292] width 168 height 44
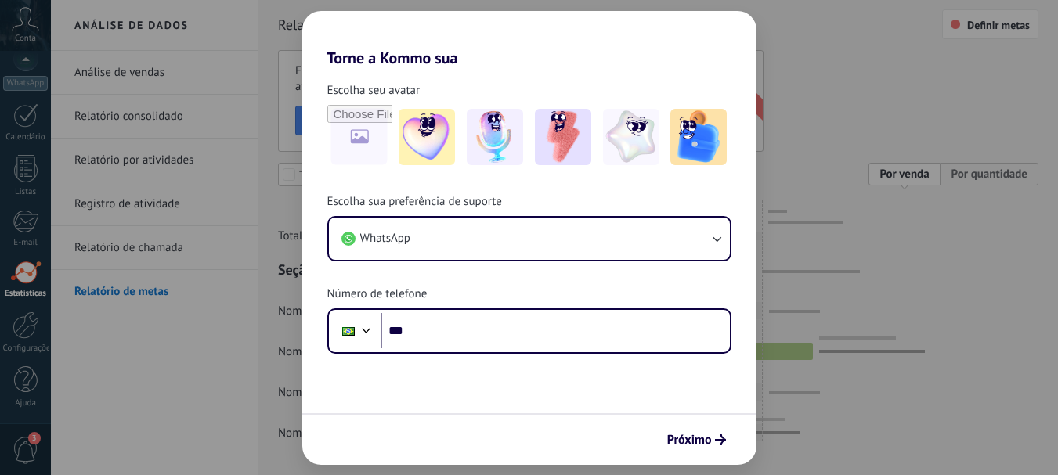
click at [983, 171] on div at bounding box center [658, 303] width 760 height 280
click at [980, 176] on div at bounding box center [658, 303] width 760 height 280
click at [288, 231] on div at bounding box center [658, 303] width 760 height 280
click at [350, 171] on div at bounding box center [658, 303] width 760 height 280
click at [287, 173] on div at bounding box center [658, 303] width 760 height 280
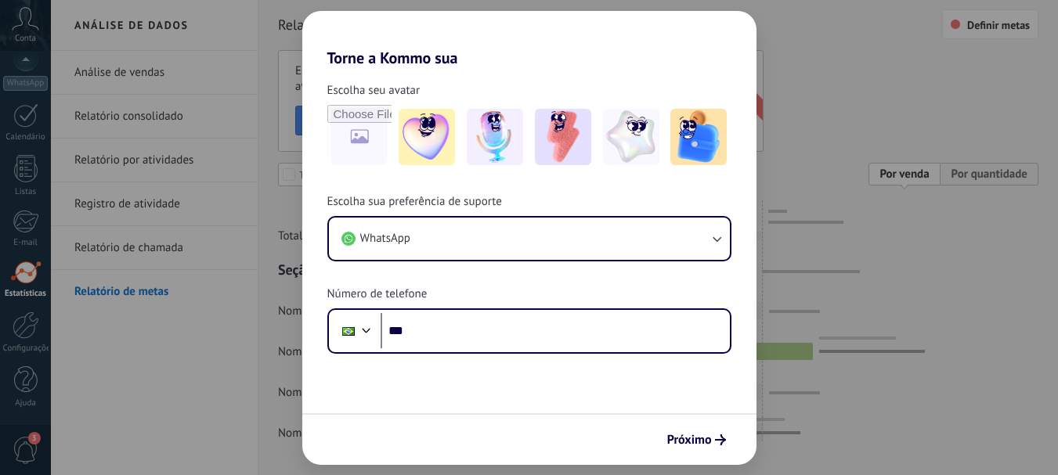
click at [985, 22] on div at bounding box center [990, 24] width 96 height 30
click at [967, 26] on div at bounding box center [990, 24] width 96 height 30
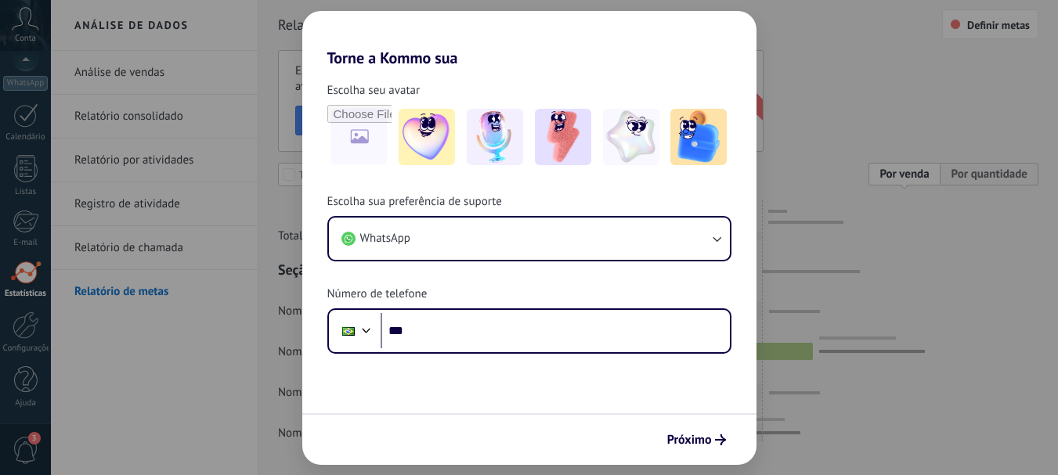
click at [967, 23] on div at bounding box center [990, 24] width 96 height 30
drag, startPoint x: 969, startPoint y: 283, endPoint x: 973, endPoint y: 166, distance: 117.5
drag, startPoint x: 973, startPoint y: 166, endPoint x: 994, endPoint y: 25, distance: 142.4
click at [994, 25] on div at bounding box center [990, 24] width 96 height 30
click at [996, 24] on div at bounding box center [990, 24] width 96 height 30
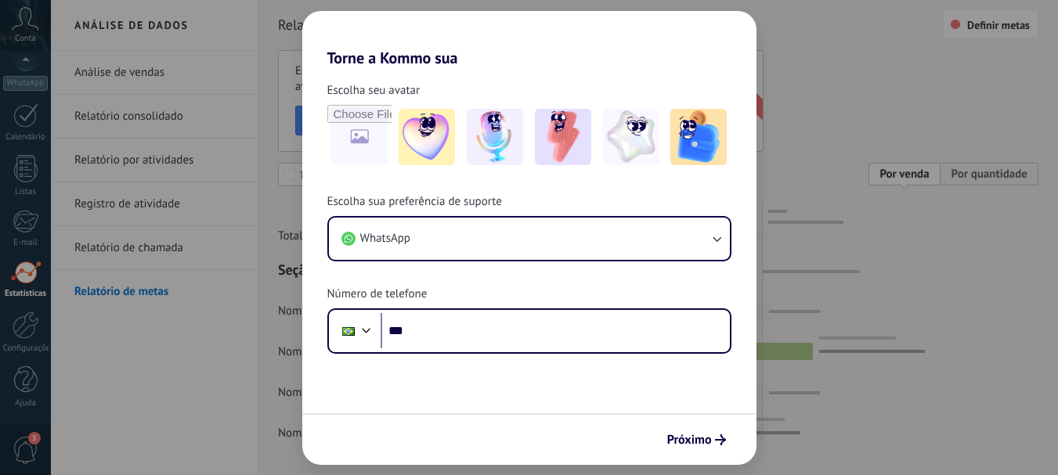
click at [998, 26] on div at bounding box center [990, 24] width 96 height 30
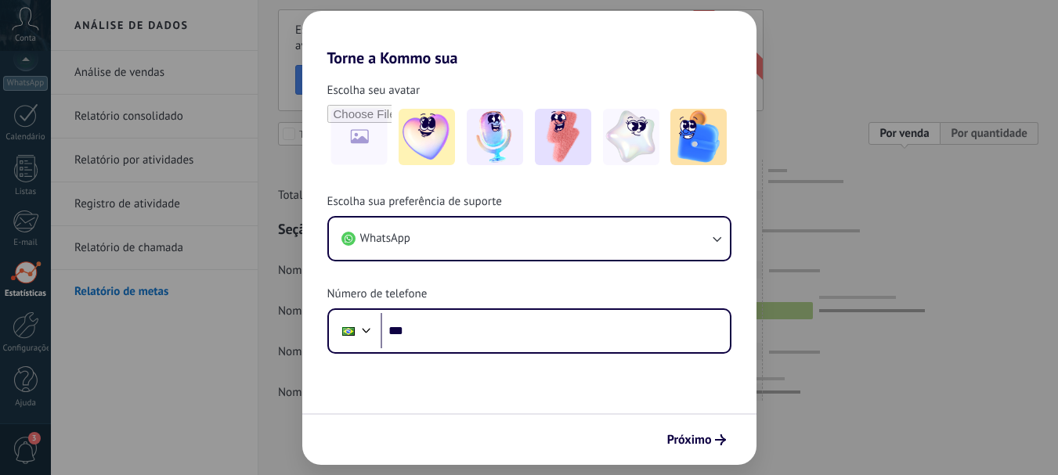
click at [998, 26] on div "Estabeleça metas para cada funcionário e filial, monitore o progresso no plano …" at bounding box center [658, 204] width 760 height 391
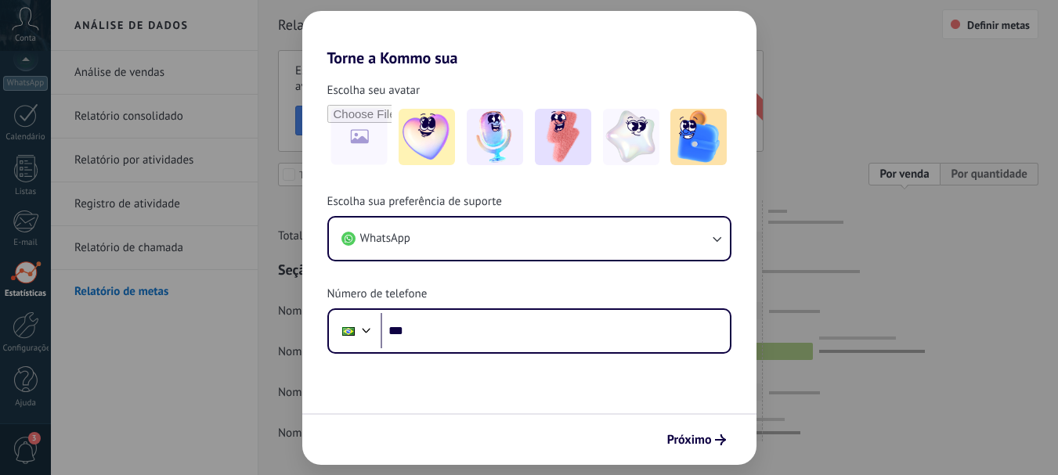
click at [991, 21] on div at bounding box center [990, 24] width 96 height 30
click at [960, 22] on div at bounding box center [990, 24] width 96 height 30
drag, startPoint x: 265, startPoint y: 240, endPoint x: 280, endPoint y: 257, distance: 23.3
click at [271, 247] on div "Relatório de meta Definir metas Estabeleça metas para cada funcionário e filial…" at bounding box center [657, 258] width 799 height 516
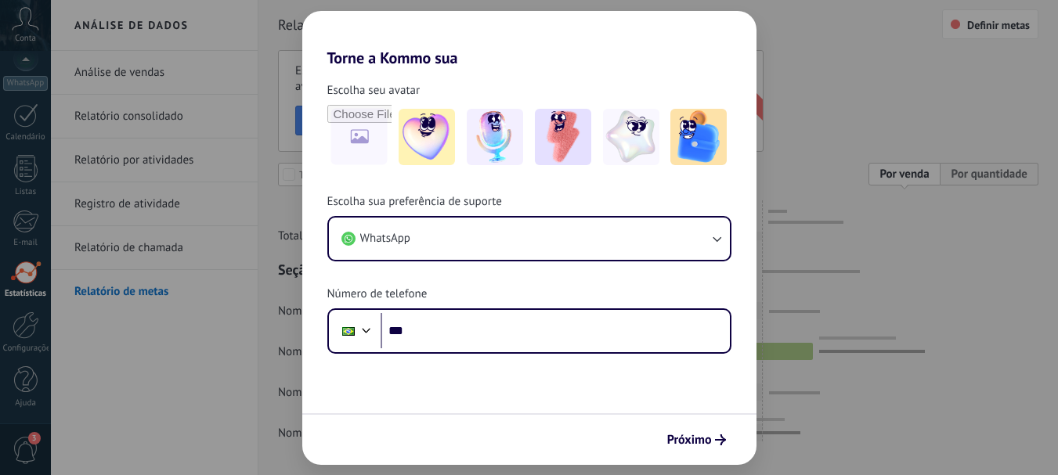
click at [286, 236] on div at bounding box center [658, 303] width 760 height 280
click at [290, 169] on div at bounding box center [658, 303] width 760 height 280
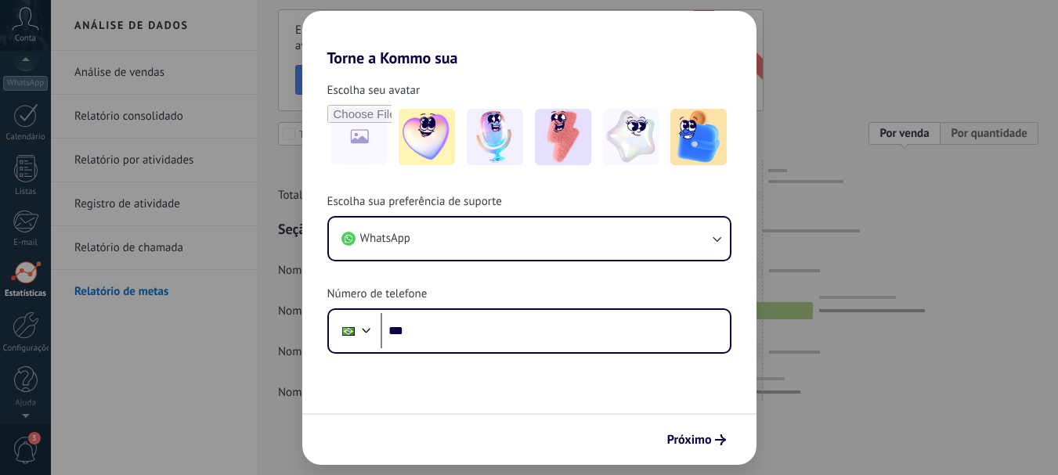
scroll to position [176, 0]
click at [22, 438] on span "3" at bounding box center [26, 450] width 27 height 27
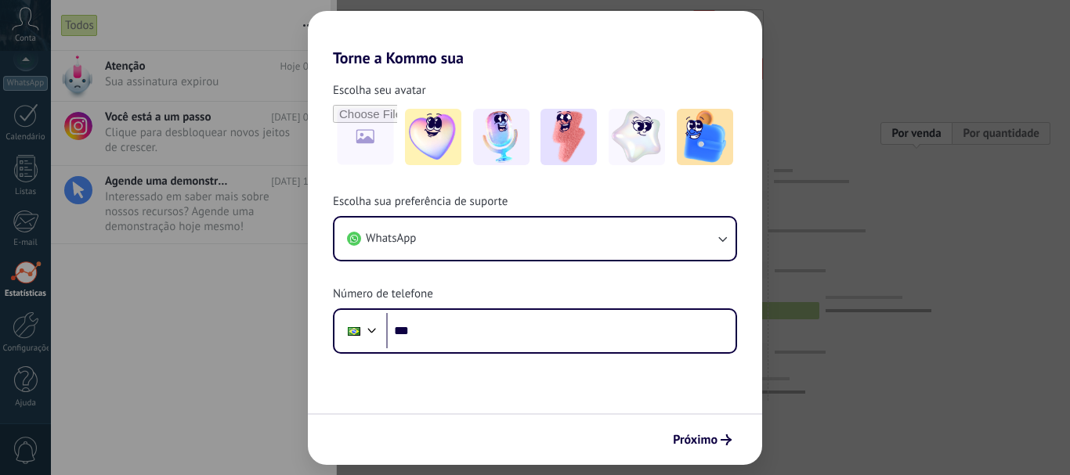
click at [176, 316] on div "Atenção Hoje 02:29 Sua assinatura expirou ••• Você está a um passo [DATE] 09:01" at bounding box center [193, 263] width 285 height 424
click at [468, 266] on div at bounding box center [535, 237] width 1070 height 475
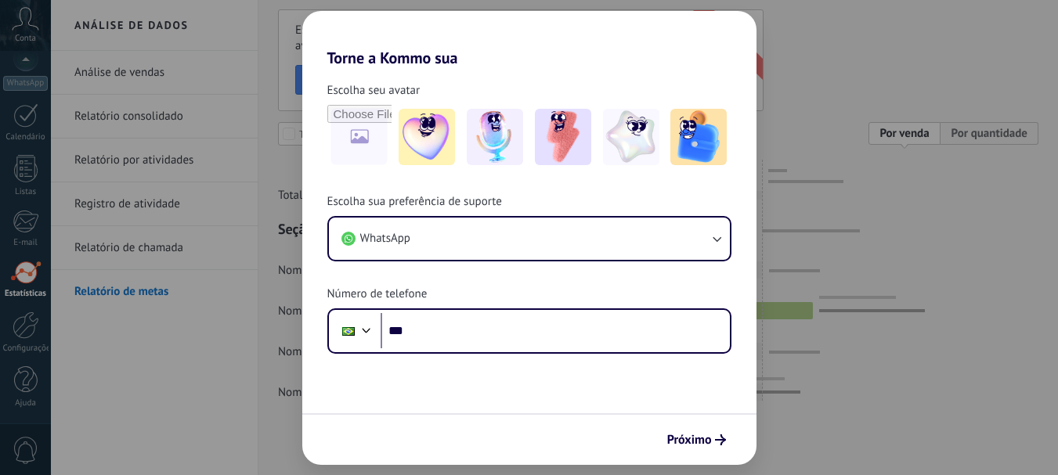
scroll to position [0, 0]
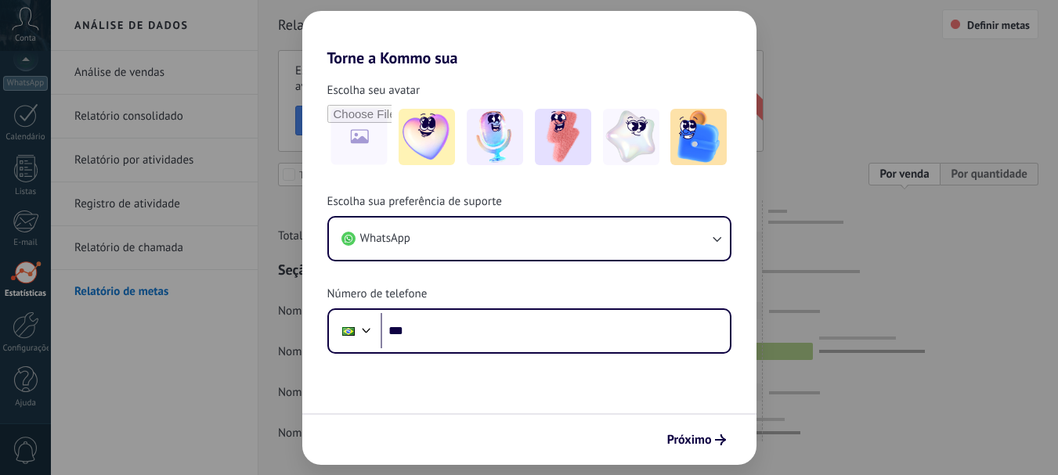
click at [370, 168] on div at bounding box center [658, 303] width 760 height 280
click at [294, 171] on div at bounding box center [658, 303] width 760 height 280
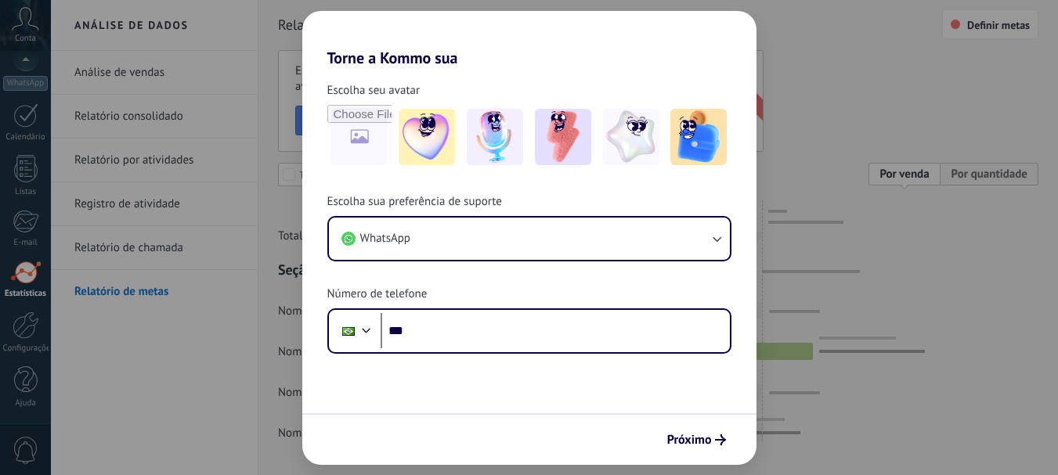
click at [976, 22] on div at bounding box center [990, 24] width 96 height 30
click at [994, 173] on div at bounding box center [658, 303] width 760 height 280
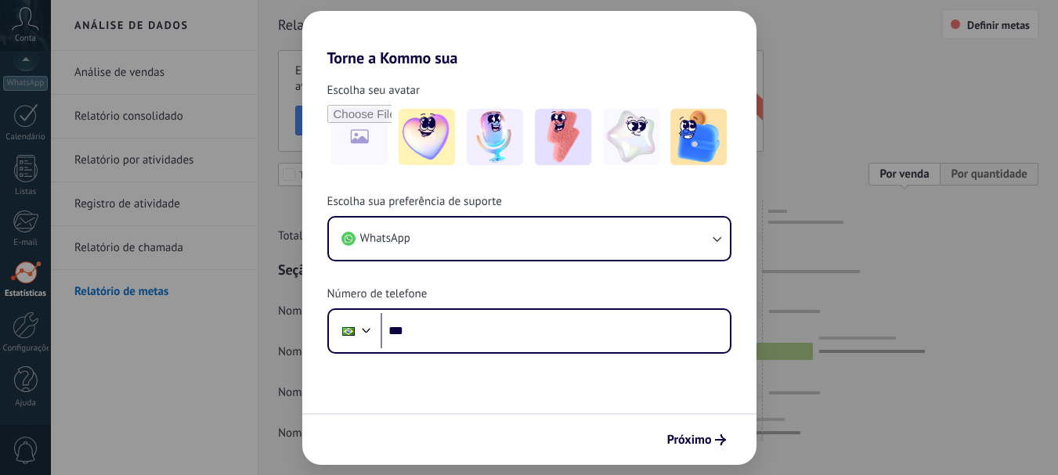
click at [972, 181] on div at bounding box center [658, 303] width 760 height 280
click at [968, 155] on div "Estabeleça metas para cada funcionário e filial, monitore o progresso no plano …" at bounding box center [658, 245] width 760 height 391
click at [973, 186] on div at bounding box center [658, 303] width 760 height 280
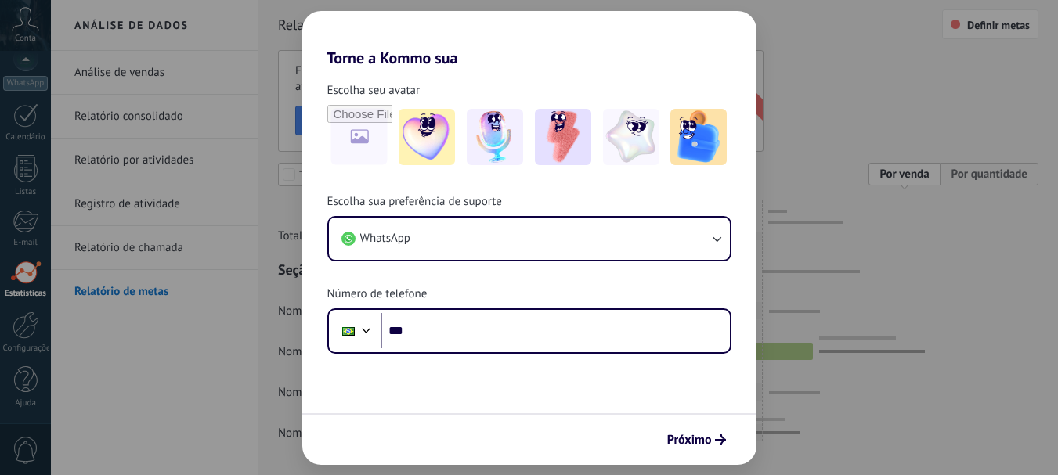
click at [972, 179] on div at bounding box center [658, 303] width 760 height 280
click at [972, 174] on div at bounding box center [658, 303] width 760 height 280
click at [972, 172] on div at bounding box center [658, 303] width 760 height 280
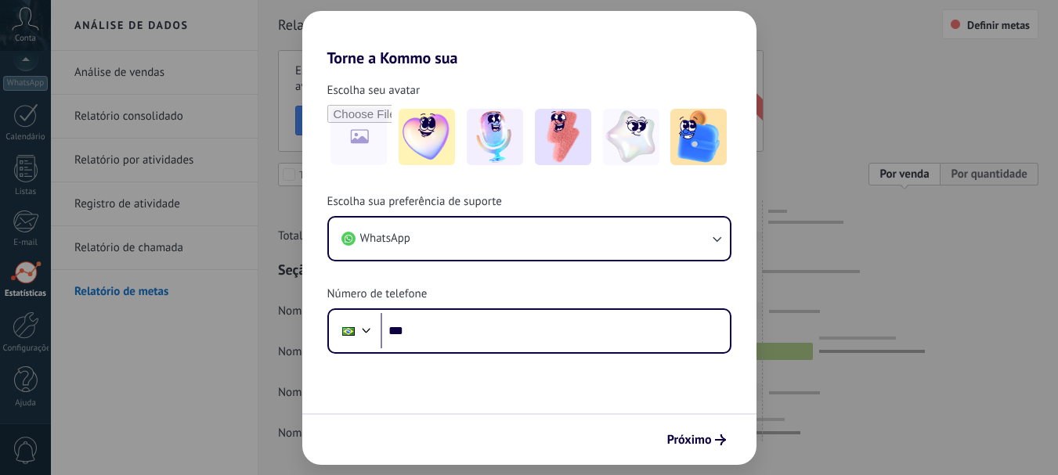
click at [970, 172] on div at bounding box center [658, 303] width 760 height 280
drag, startPoint x: 395, startPoint y: 7, endPoint x: 728, endPoint y: 201, distance: 385.3
drag, startPoint x: 728, startPoint y: 201, endPoint x: 894, endPoint y: 173, distance: 168.4
drag, startPoint x: 894, startPoint y: 173, endPoint x: 947, endPoint y: 276, distance: 115.6
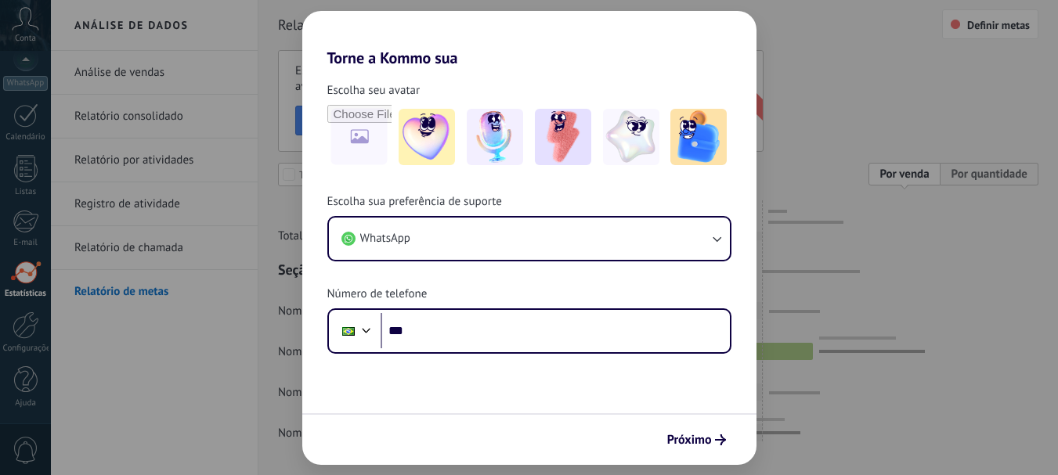
drag, startPoint x: 947, startPoint y: 276, endPoint x: 978, endPoint y: 24, distance: 253.2
